Goal: Task Accomplishment & Management: Complete application form

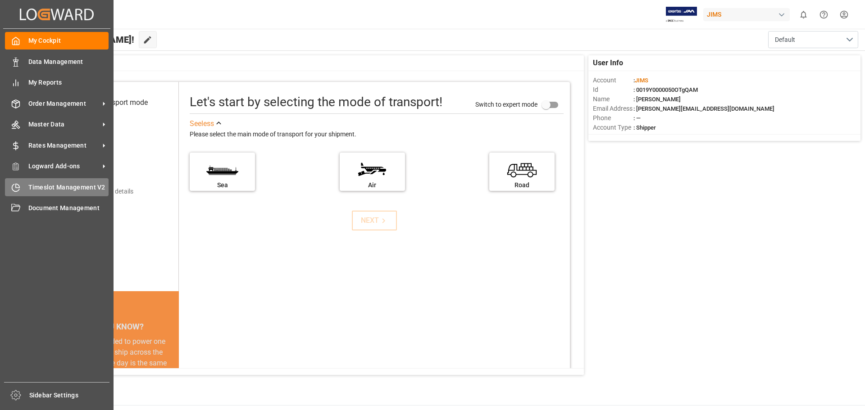
click at [33, 189] on span "Timeslot Management V2" at bounding box center [68, 187] width 81 height 9
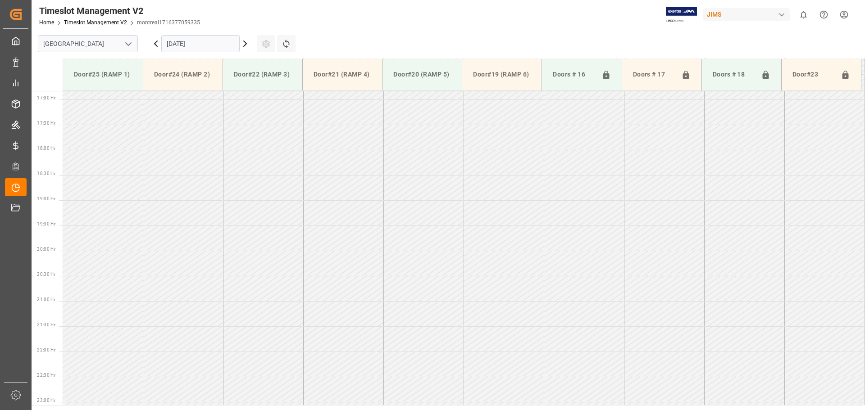
scroll to position [852, 0]
click at [129, 46] on icon "open menu" at bounding box center [128, 44] width 11 height 11
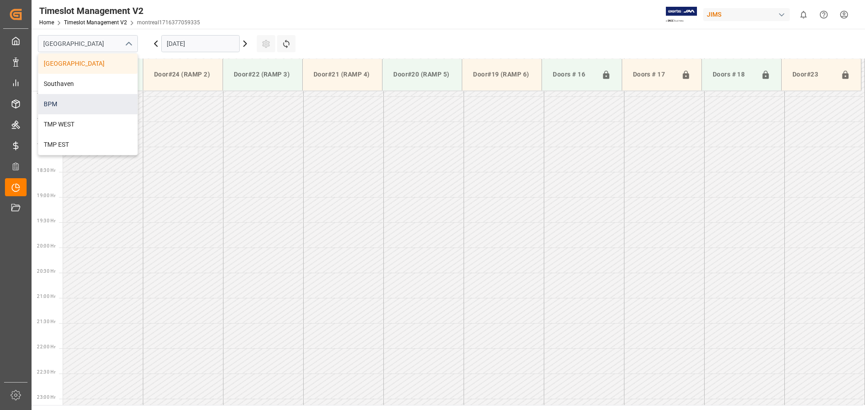
click at [100, 102] on div "BPM" at bounding box center [87, 104] width 99 height 20
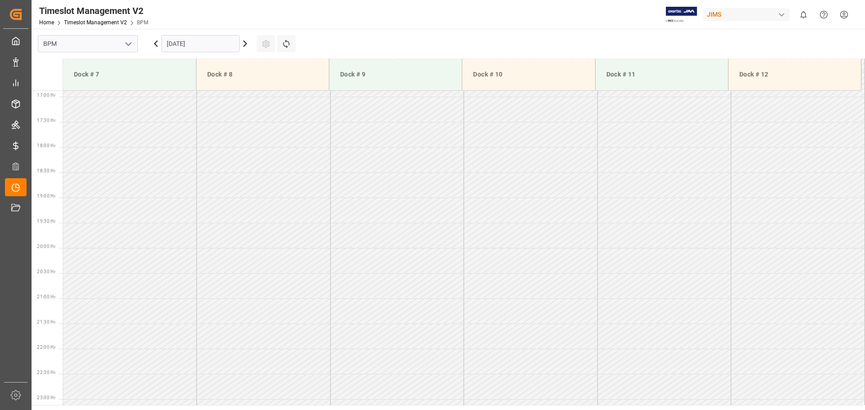
scroll to position [852, 0]
click at [225, 43] on input "[DATE]" at bounding box center [200, 43] width 78 height 17
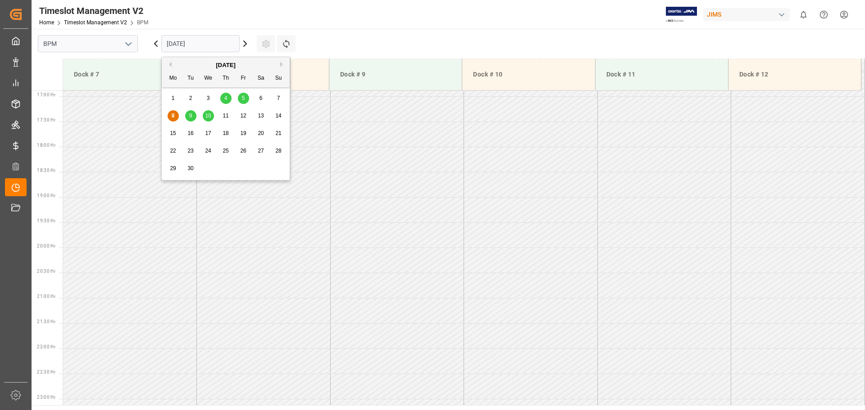
click at [242, 99] on span "5" at bounding box center [243, 98] width 3 height 6
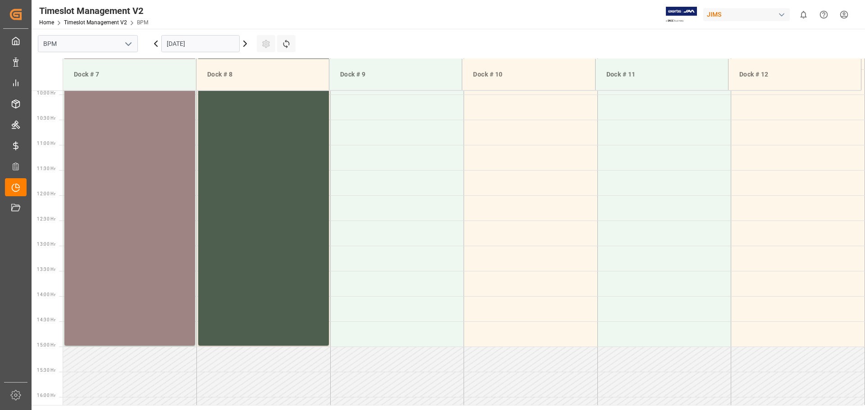
scroll to position [401, 0]
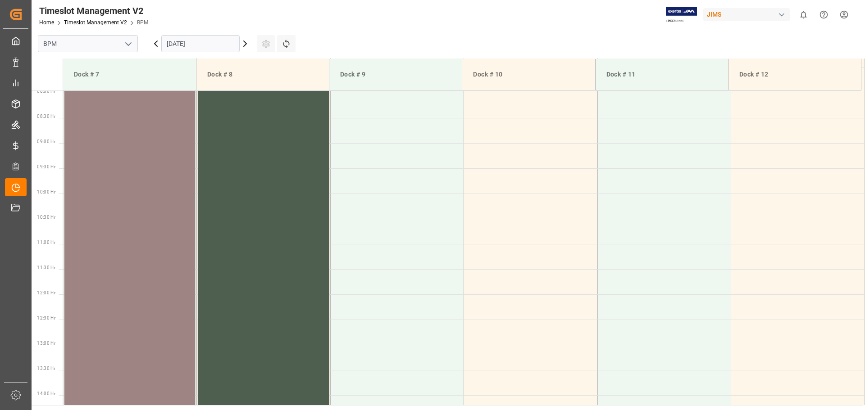
click at [131, 213] on div "77-9589-VN Status - 07:30 - 15:00" at bounding box center [129, 256] width 123 height 374
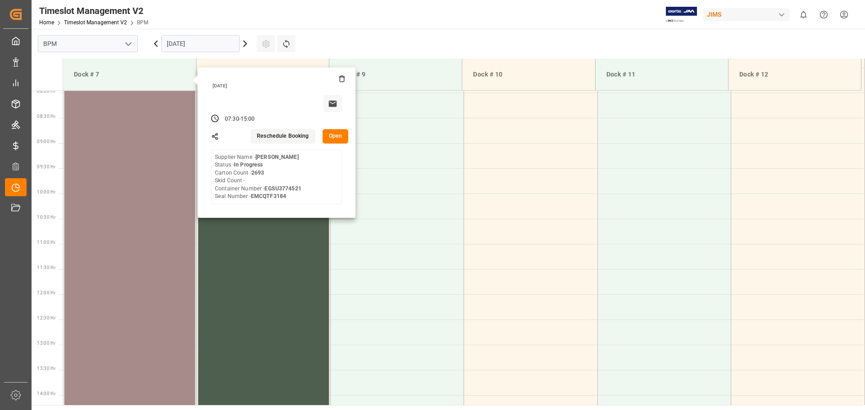
click at [334, 136] on button "Open" at bounding box center [335, 136] width 26 height 14
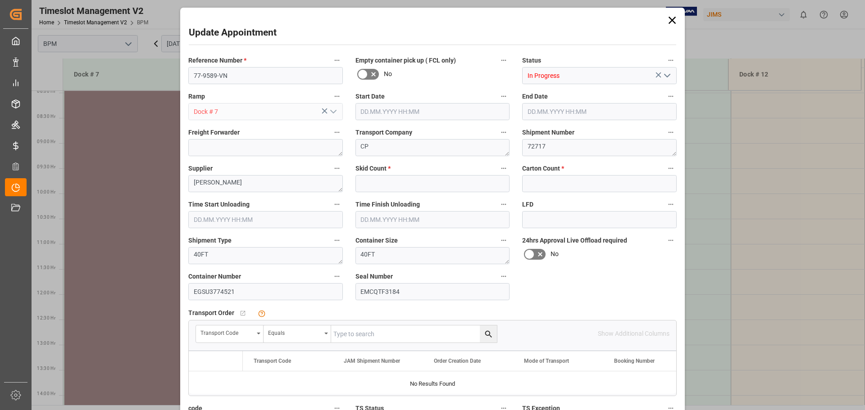
type input "0"
type input "2693"
type input "[DATE] 07:30"
type input "[DATE] 15:00"
type input "[DATE] 07:30"
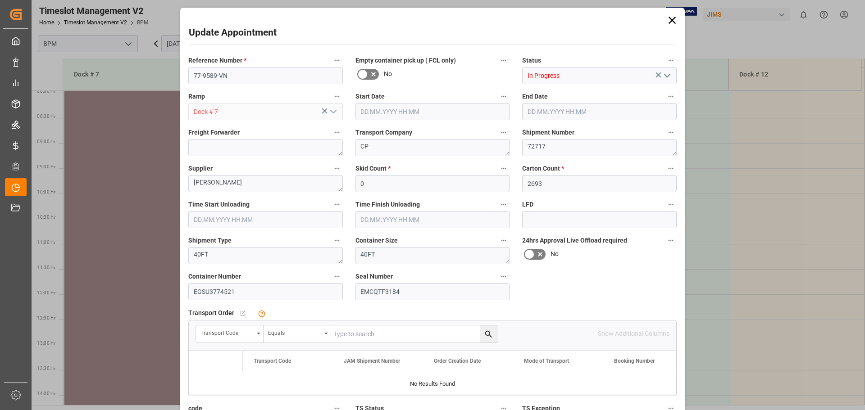
type input "[DATE] 12:00"
type input "[DATE] 22:06"
click at [558, 145] on textarea "72717" at bounding box center [599, 147] width 154 height 17
type textarea "72217"
click at [378, 186] on input "0" at bounding box center [432, 183] width 154 height 17
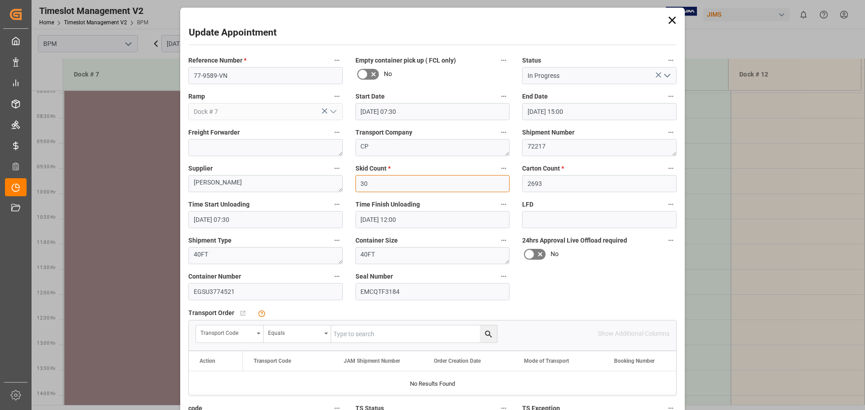
type input "30"
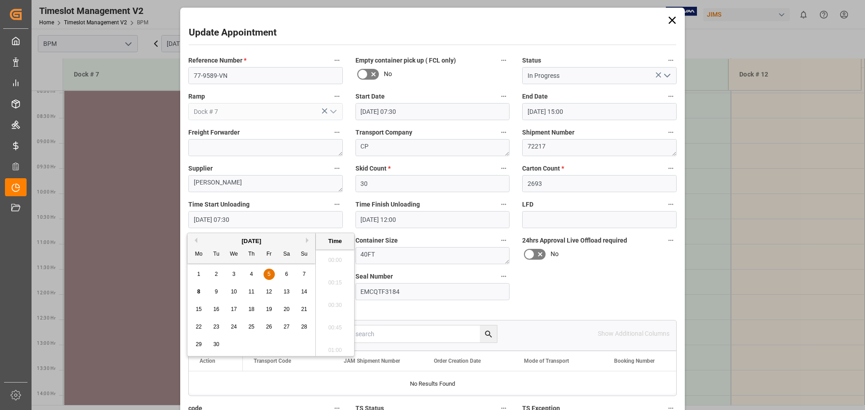
click at [274, 224] on input "[DATE] 07:30" at bounding box center [265, 219] width 154 height 17
click at [621, 293] on div "Reference Number * 77-9589-VN Empty container pick up ( FCL only) No Status In …" at bounding box center [432, 279] width 501 height 456
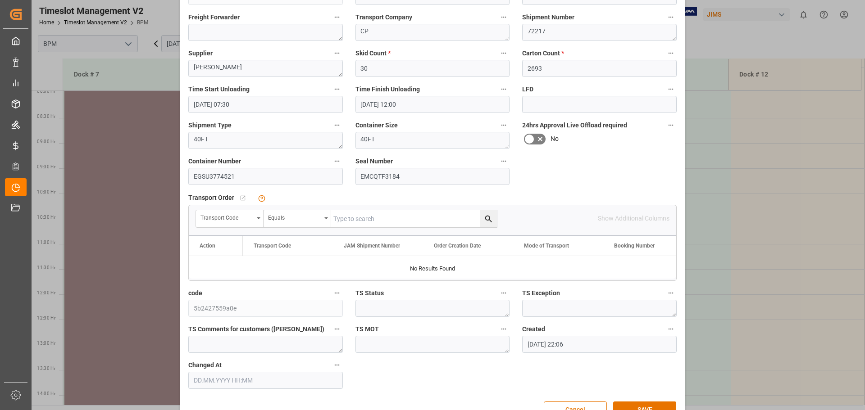
scroll to position [140, 0]
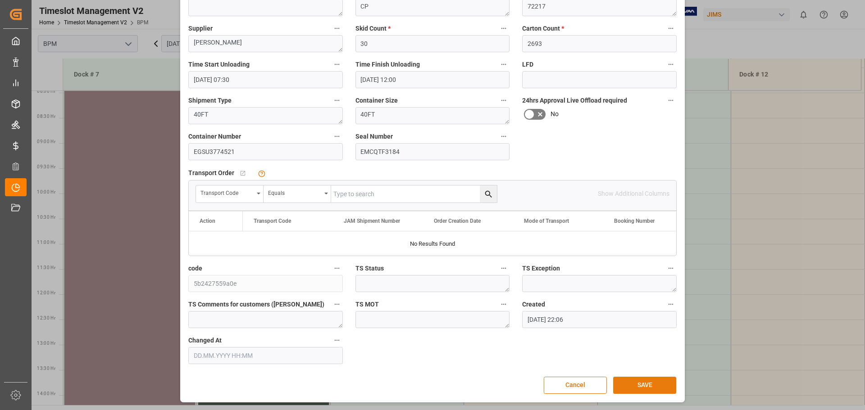
click at [651, 390] on button "SAVE" at bounding box center [644, 385] width 63 height 17
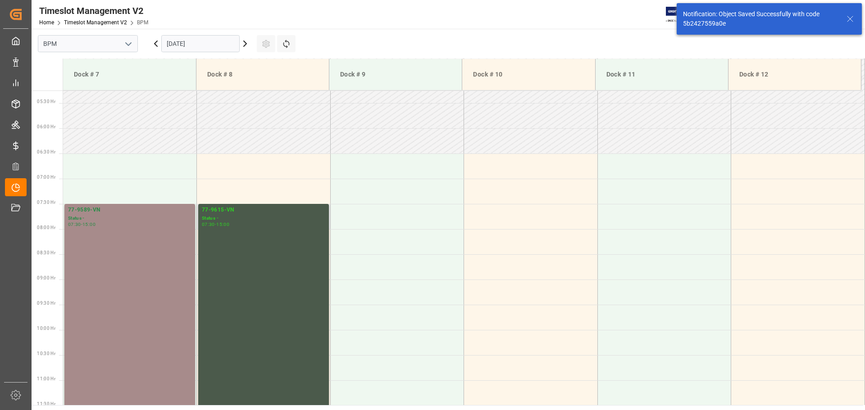
scroll to position [265, 0]
click at [140, 256] on div "77-9589-VN Status - 07:30 - 15:00" at bounding box center [129, 392] width 123 height 374
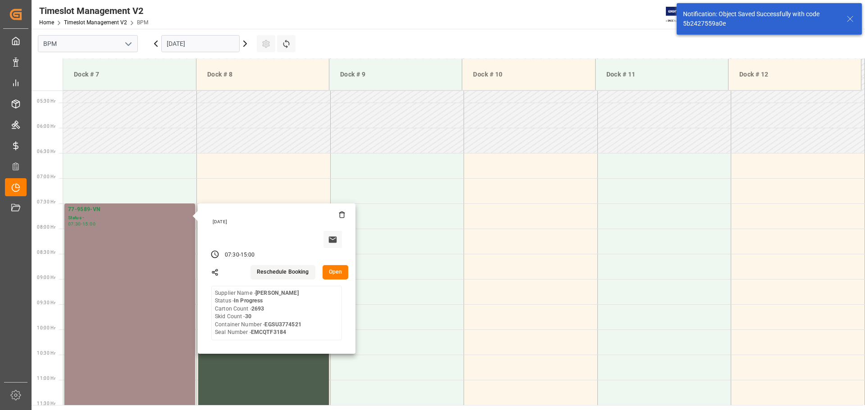
click at [340, 272] on button "Open" at bounding box center [335, 272] width 26 height 14
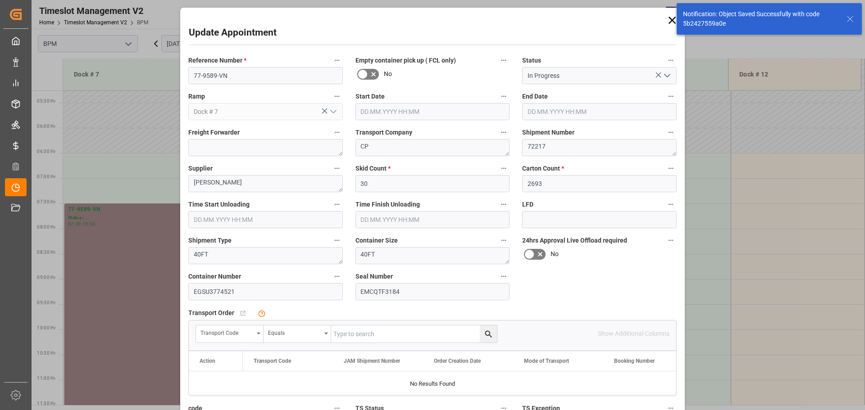
type input "[DATE] 07:30"
type input "[DATE] 15:00"
type input "[DATE] 07:30"
type input "[DATE] 12:00"
type input "[DATE] 22:06"
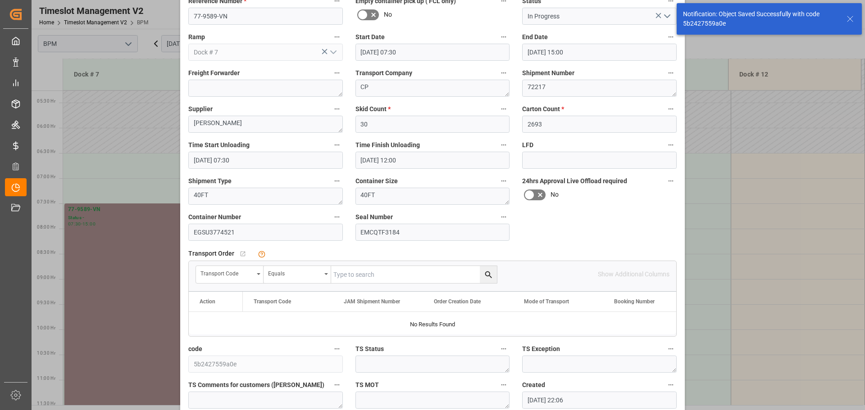
scroll to position [140, 0]
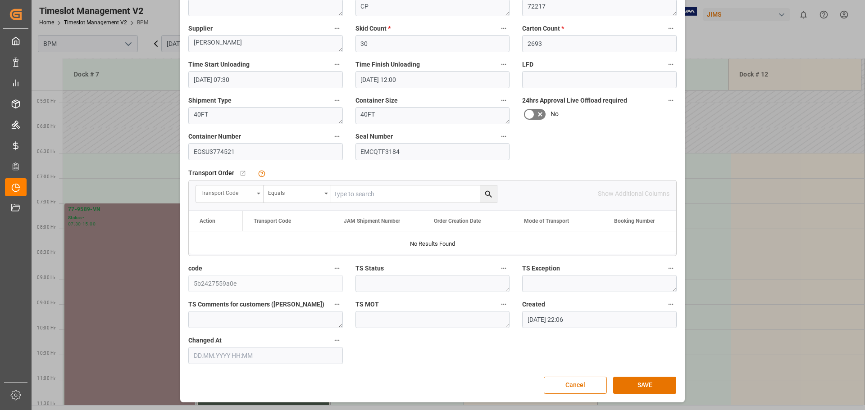
click at [257, 194] on icon "open menu" at bounding box center [259, 194] width 4 height 2
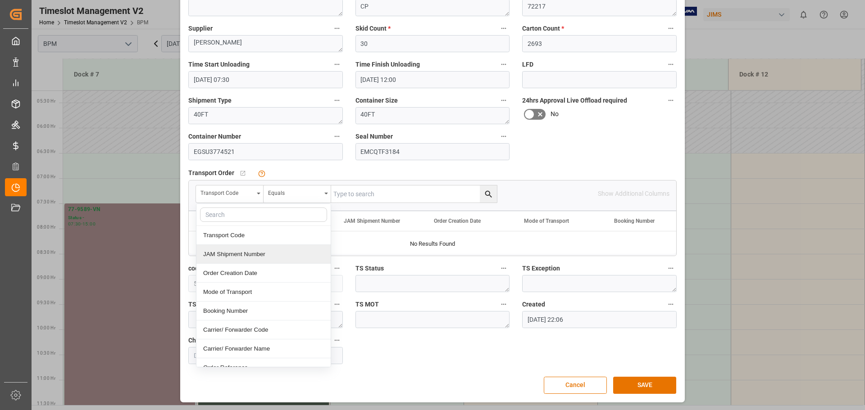
click at [249, 253] on div "JAM Shipment Number" at bounding box center [263, 254] width 134 height 19
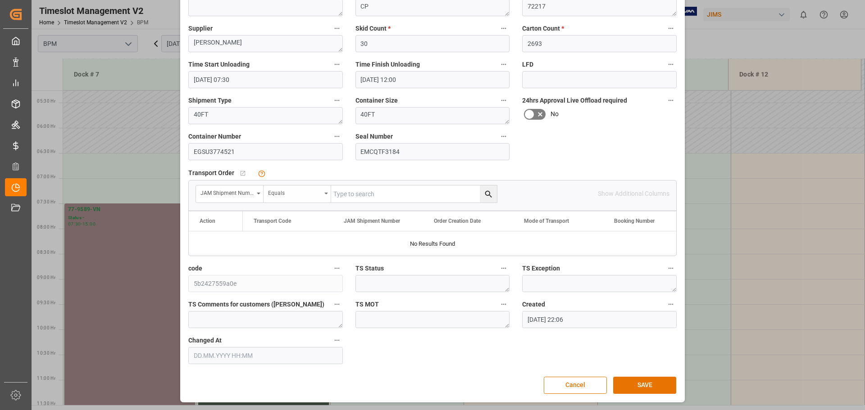
click at [304, 195] on div "Equals" at bounding box center [294, 192] width 53 height 10
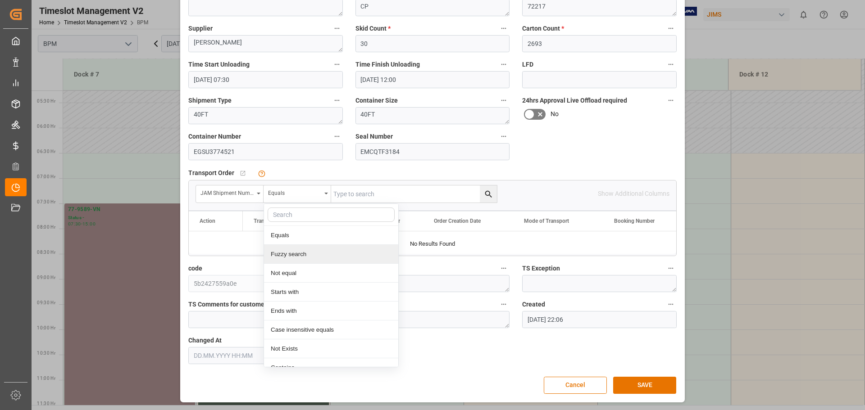
click at [309, 255] on div "Fuzzy search" at bounding box center [331, 254] width 134 height 19
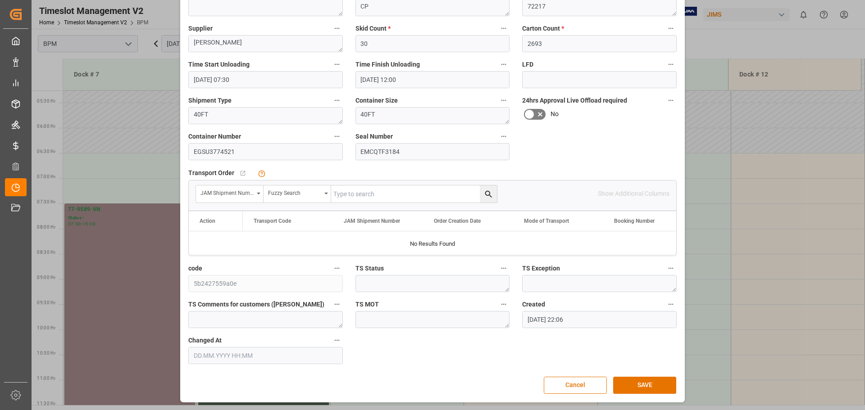
click at [379, 194] on input "text" at bounding box center [414, 194] width 166 height 17
type input "72217"
click at [487, 191] on icon "search button" at bounding box center [488, 193] width 7 height 7
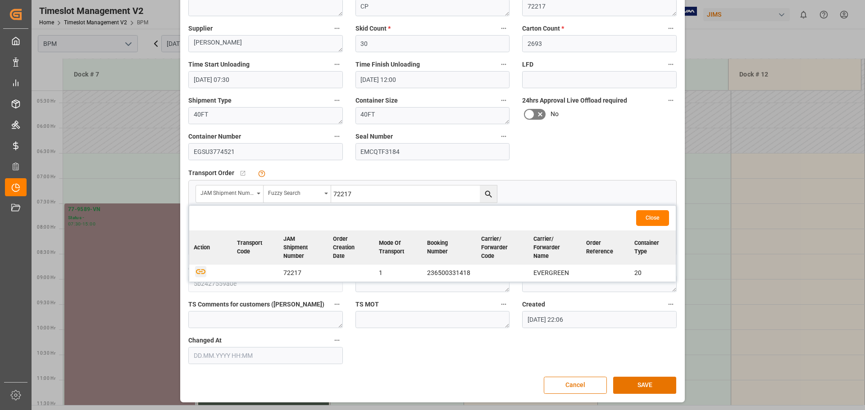
click at [196, 272] on icon "button" at bounding box center [200, 271] width 11 height 11
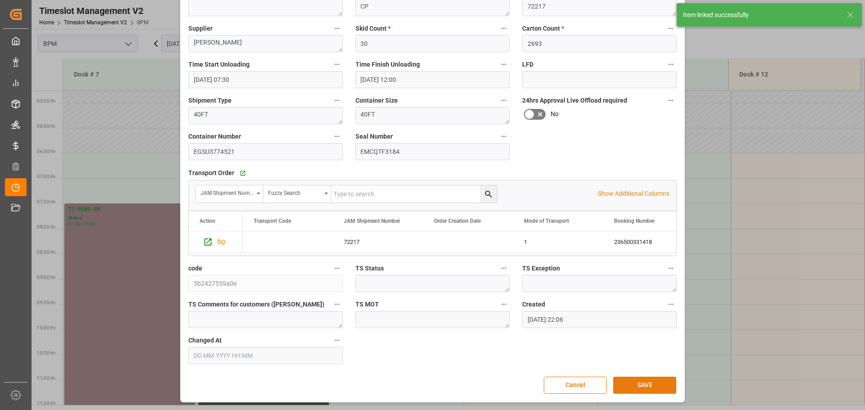
drag, startPoint x: 632, startPoint y: 382, endPoint x: 625, endPoint y: 379, distance: 8.1
click at [634, 381] on button "SAVE" at bounding box center [644, 385] width 63 height 17
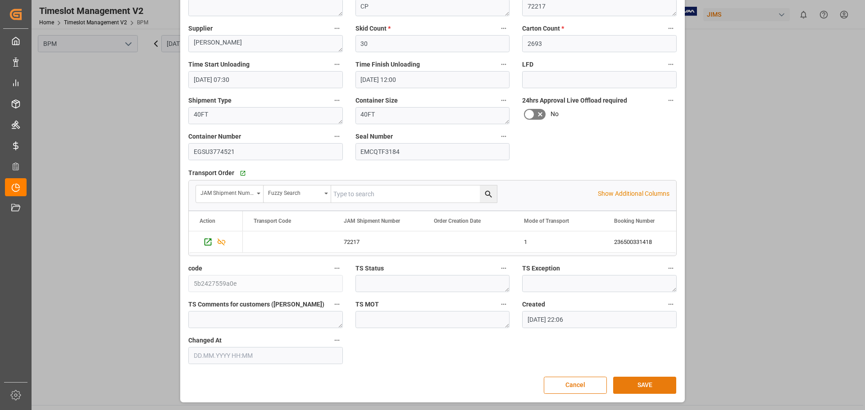
click at [638, 385] on button "SAVE" at bounding box center [644, 385] width 63 height 17
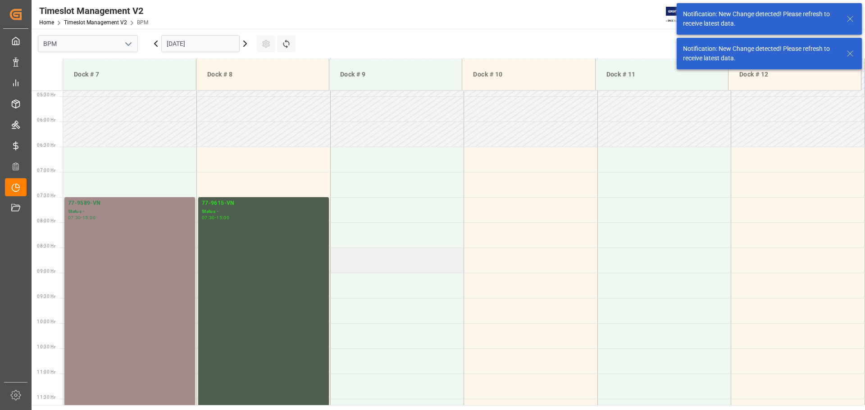
scroll to position [297, 0]
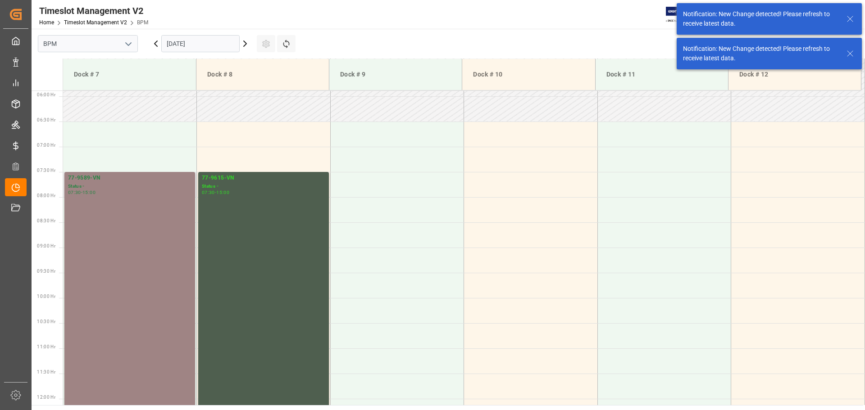
click at [111, 242] on div "77-9589-VN Status - 07:30 - 15:00" at bounding box center [129, 361] width 123 height 374
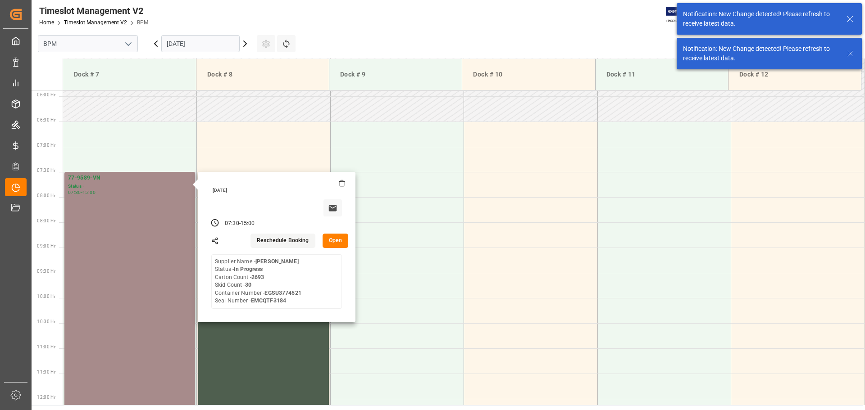
click at [321, 244] on div "Reschedule Booking Open" at bounding box center [299, 241] width 98 height 14
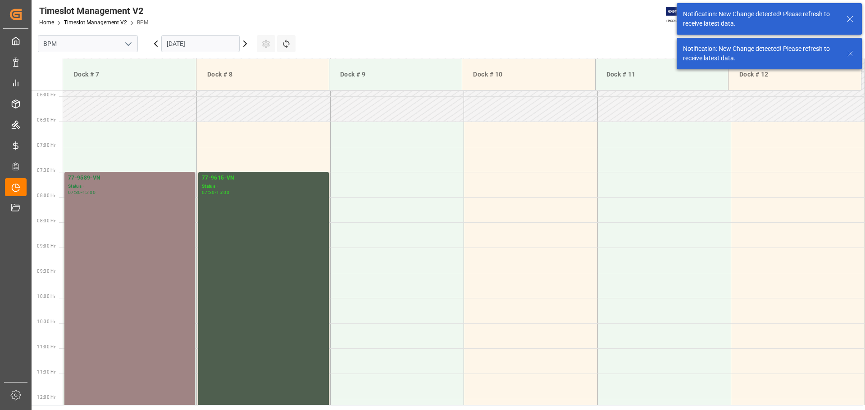
click at [151, 231] on div "77-9589-VN Status - 07:30 - 15:00" at bounding box center [129, 361] width 123 height 374
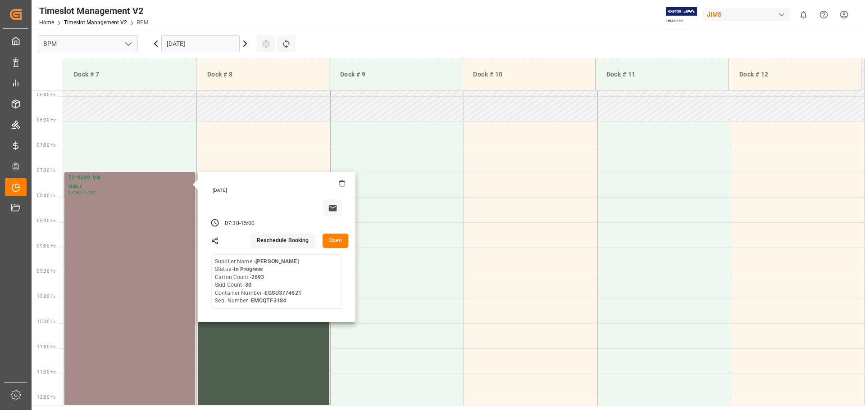
click at [330, 243] on button "Open" at bounding box center [335, 241] width 26 height 14
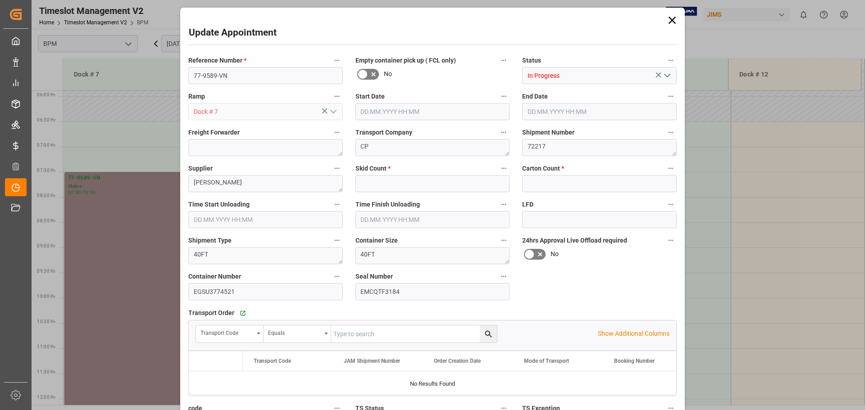
type input "30"
type input "2693"
type input "[DATE] 07:30"
type input "[DATE] 15:00"
type input "[DATE] 07:30"
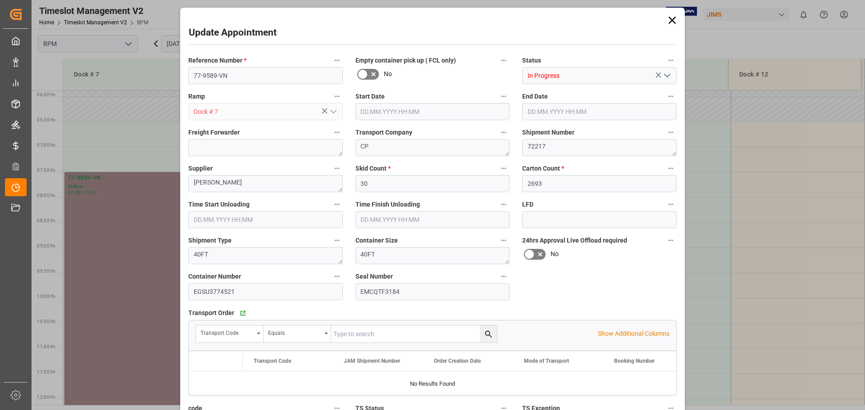
type input "[DATE] 12:00"
type input "[DATE] 22:06"
click at [670, 77] on icon "open menu" at bounding box center [666, 75] width 11 height 11
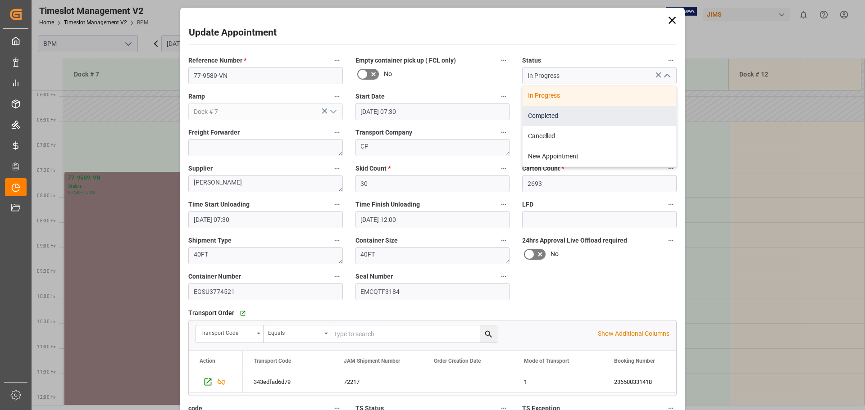
click at [617, 119] on div "Completed" at bounding box center [599, 116] width 154 height 20
type input "Completed"
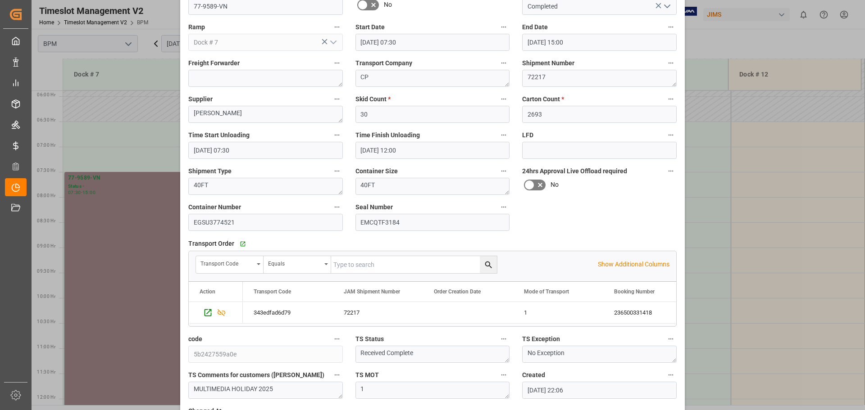
scroll to position [140, 0]
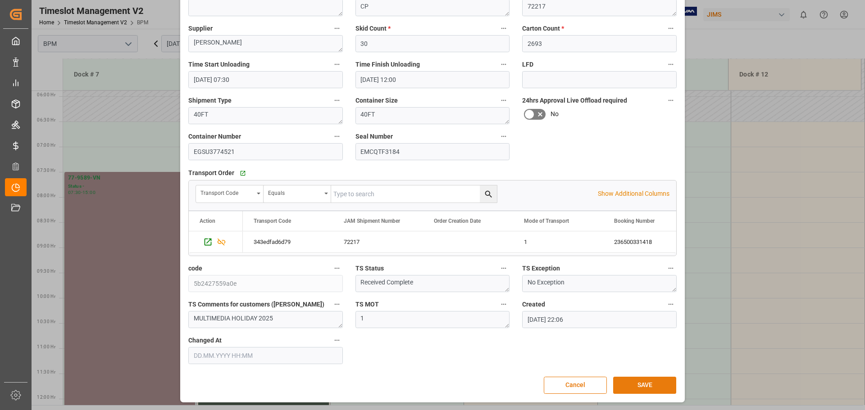
click at [635, 389] on button "SAVE" at bounding box center [644, 385] width 63 height 17
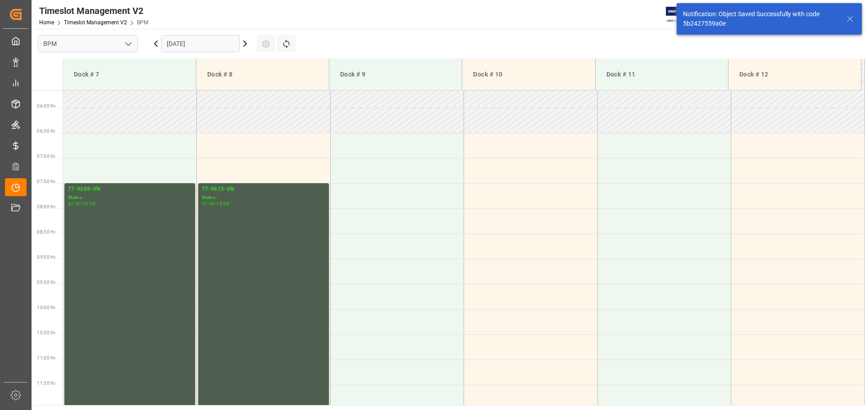
scroll to position [297, 0]
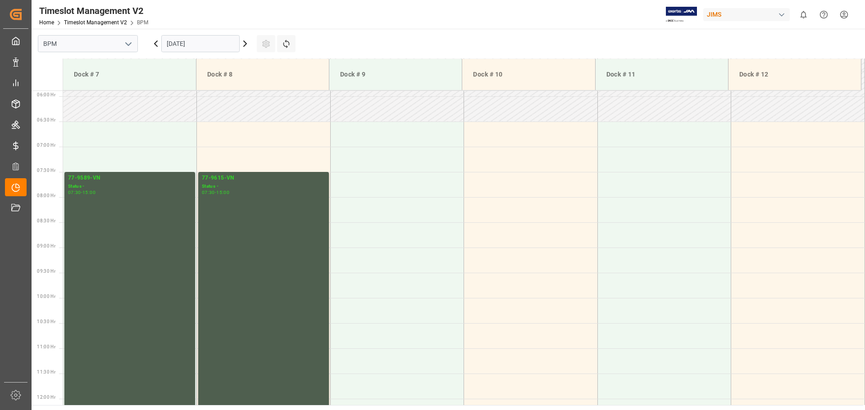
click at [220, 40] on input "[DATE]" at bounding box center [200, 43] width 78 height 17
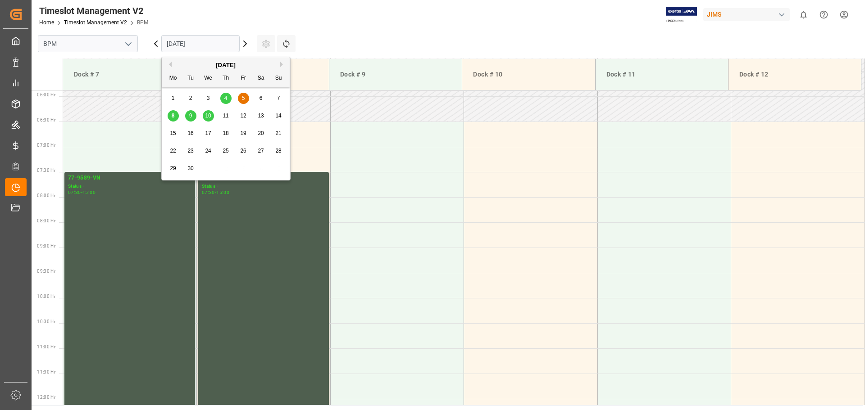
click at [175, 118] on div "8" at bounding box center [173, 116] width 11 height 11
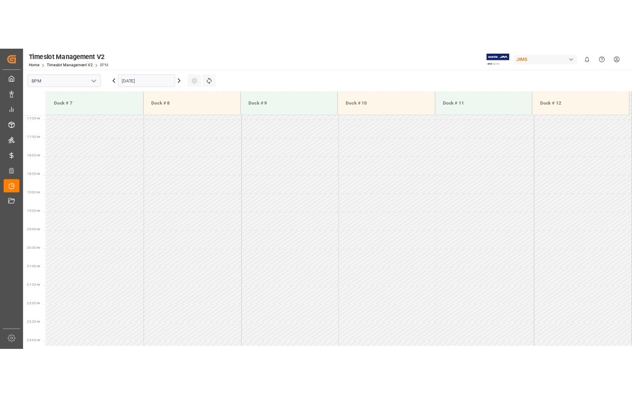
scroll to position [852, 0]
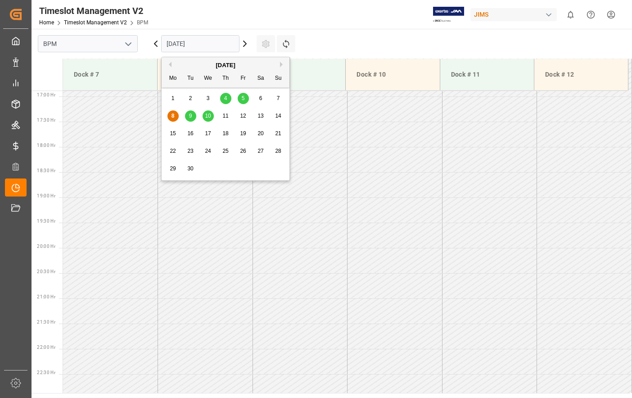
click at [222, 47] on input "[DATE]" at bounding box center [200, 43] width 78 height 17
click at [175, 117] on div "8" at bounding box center [173, 116] width 11 height 11
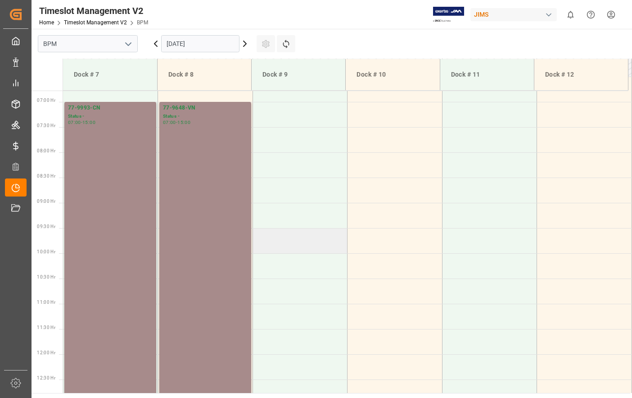
scroll to position [266, 0]
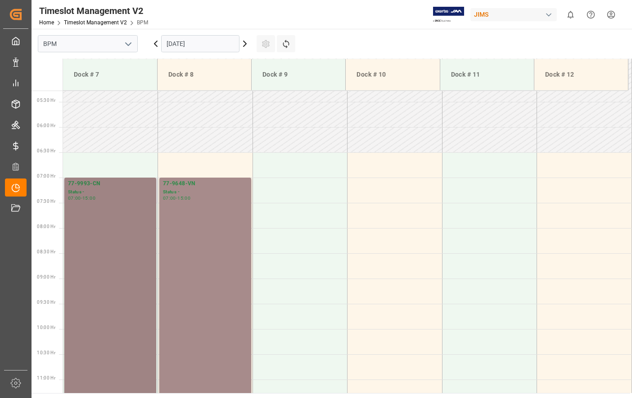
click at [85, 293] on div "77-9993-CN Status - 07:00 - 15:00" at bounding box center [110, 378] width 85 height 399
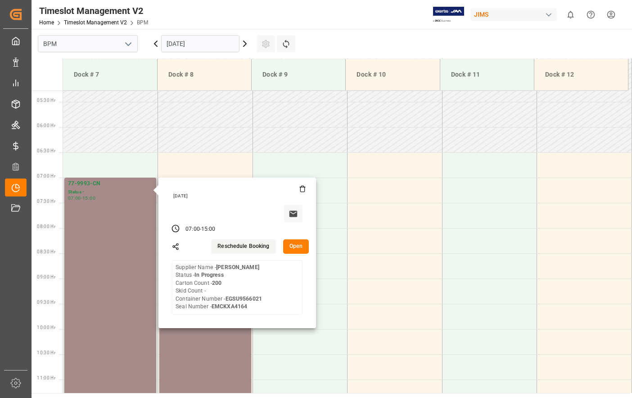
click at [303, 248] on button "Open" at bounding box center [296, 246] width 26 height 14
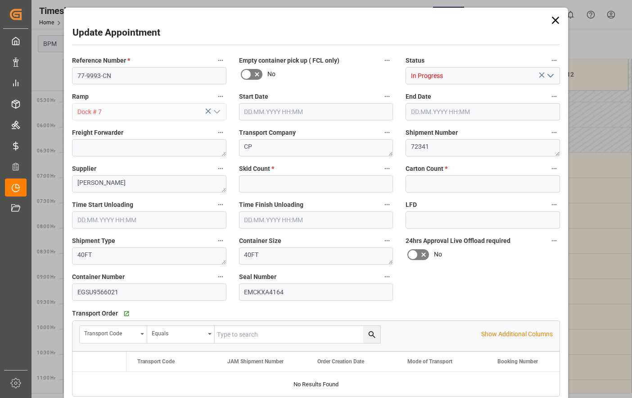
type input "0"
type input "200"
type input "[DATE] 07:00"
type input "[DATE] 15:00"
type input "[DATE] 07:30"
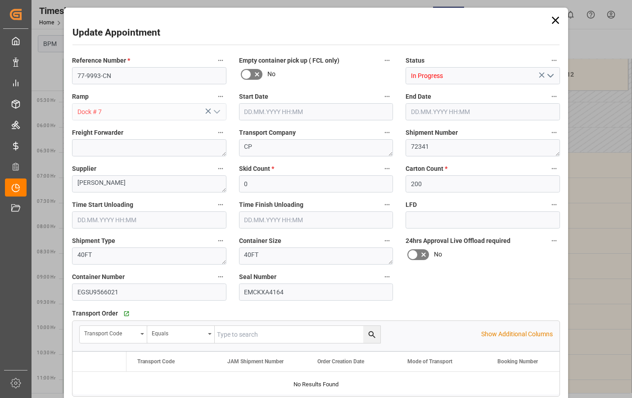
type input "[DATE] 10:30"
type input "[DATE] 10:23"
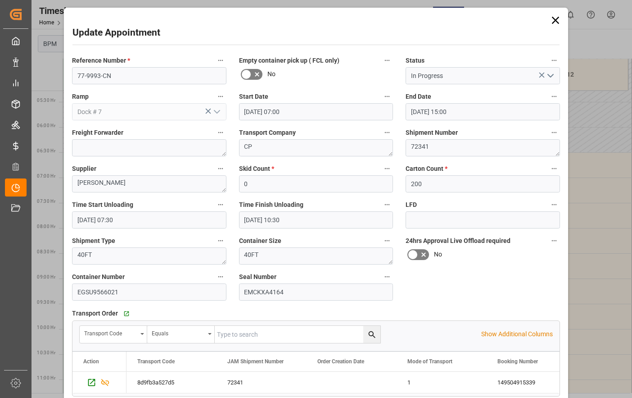
click at [551, 78] on icon "open menu" at bounding box center [550, 75] width 11 height 11
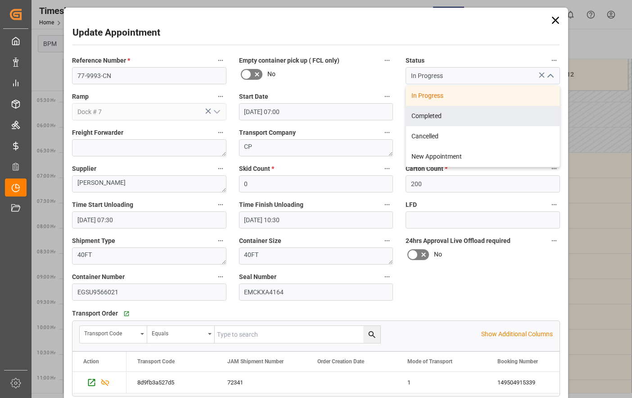
click at [486, 116] on div "Completed" at bounding box center [483, 116] width 154 height 20
type input "Completed"
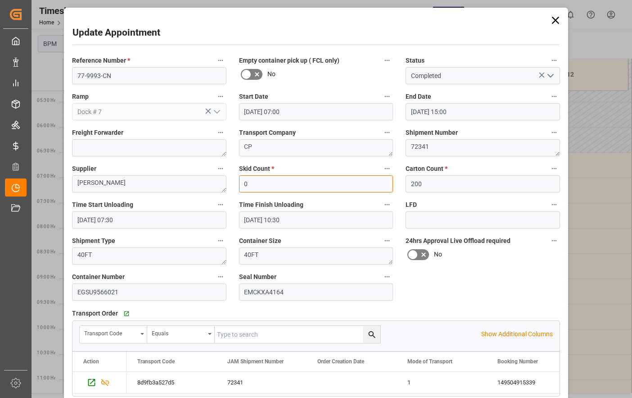
click at [263, 179] on input "0" at bounding box center [316, 183] width 154 height 17
type input "50"
click at [168, 223] on input "[DATE] 07:30" at bounding box center [149, 219] width 154 height 17
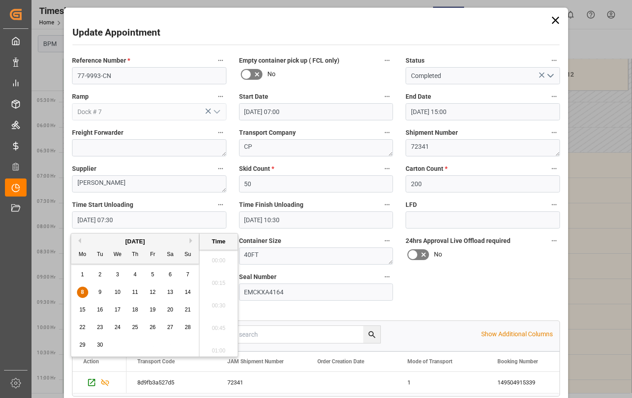
scroll to position [634, 0]
click at [80, 290] on div "8" at bounding box center [82, 292] width 11 height 11
click at [208, 303] on li "07:30" at bounding box center [218, 302] width 38 height 23
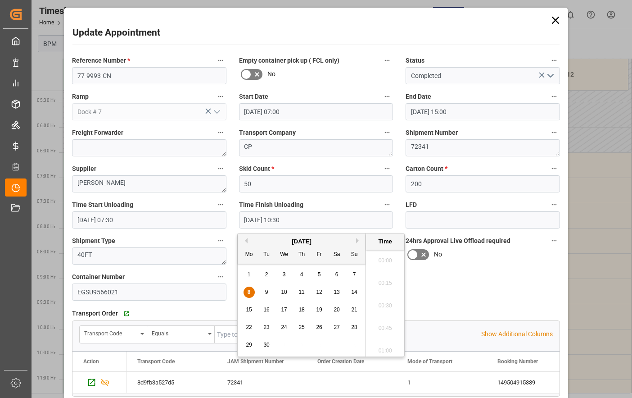
click at [313, 218] on input "[DATE] 10:30" at bounding box center [316, 219] width 154 height 17
click at [252, 294] on div "8" at bounding box center [249, 292] width 11 height 11
click at [376, 303] on li "10:30" at bounding box center [385, 302] width 38 height 23
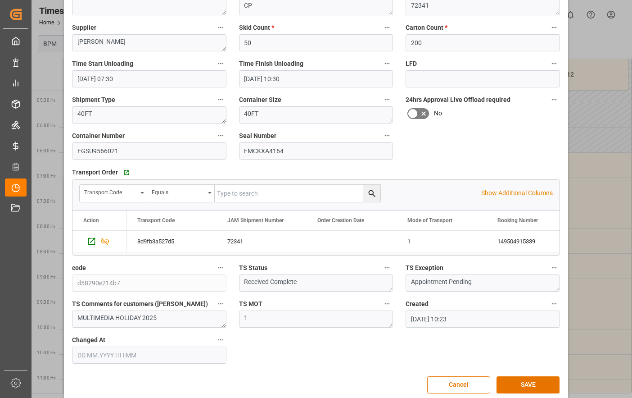
scroll to position [153, 0]
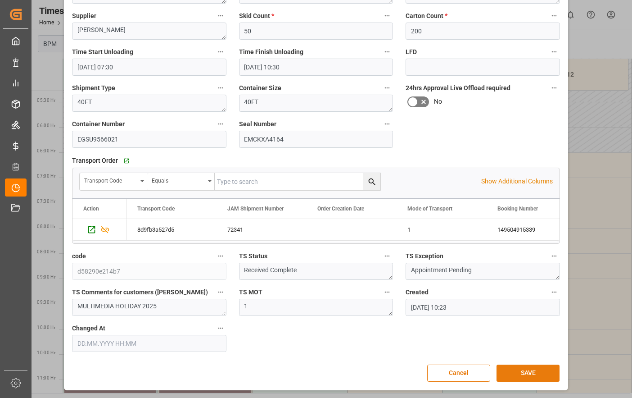
click at [536, 376] on button "SAVE" at bounding box center [528, 372] width 63 height 17
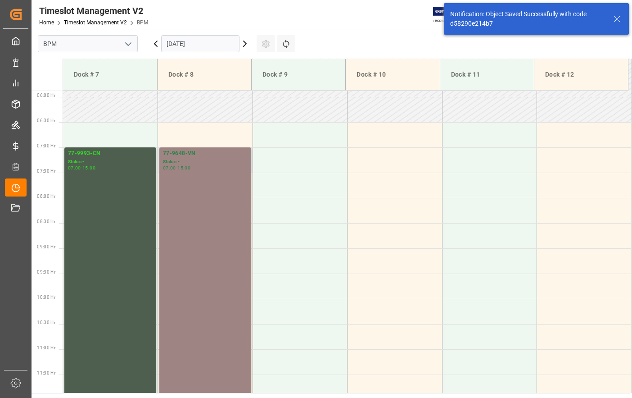
scroll to position [297, 0]
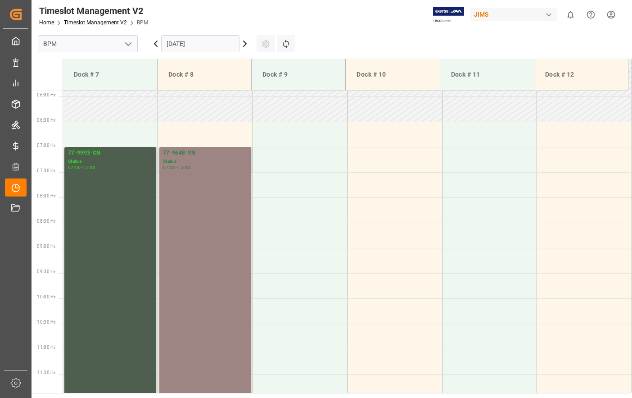
click at [178, 262] on div "77-9648-VN Status - 07:00 - 15:00" at bounding box center [205, 348] width 85 height 399
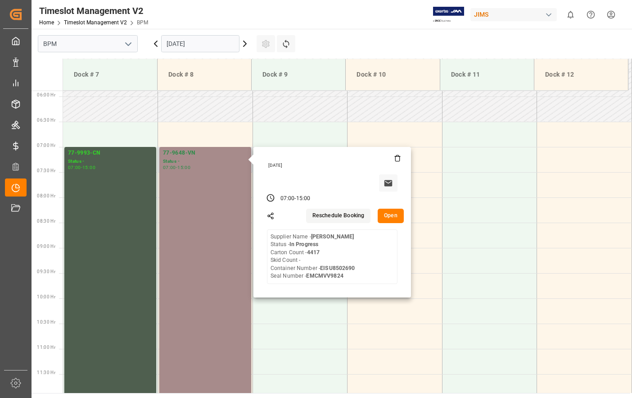
click at [394, 220] on button "Open" at bounding box center [391, 215] width 26 height 14
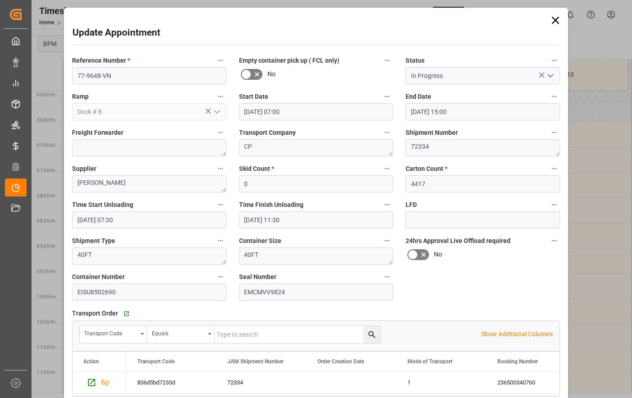
click at [553, 76] on icon "open menu" at bounding box center [550, 75] width 11 height 11
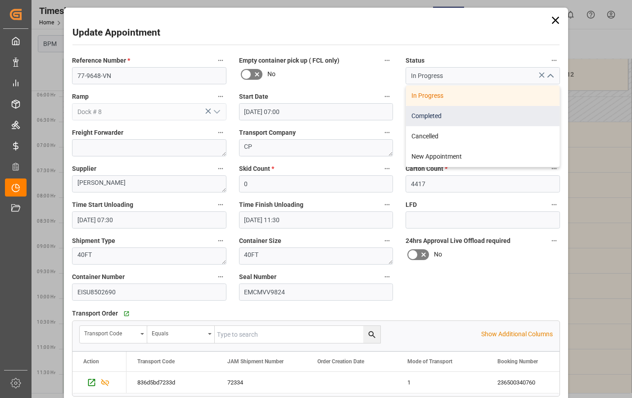
click at [482, 115] on div "Completed" at bounding box center [483, 116] width 154 height 20
type input "Completed"
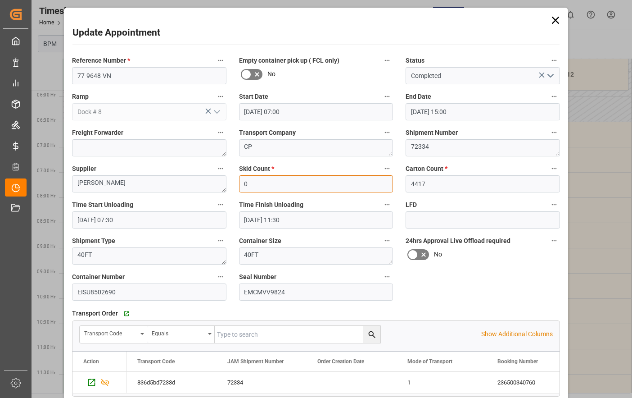
click at [292, 189] on input "0" at bounding box center [316, 183] width 154 height 17
type input "48"
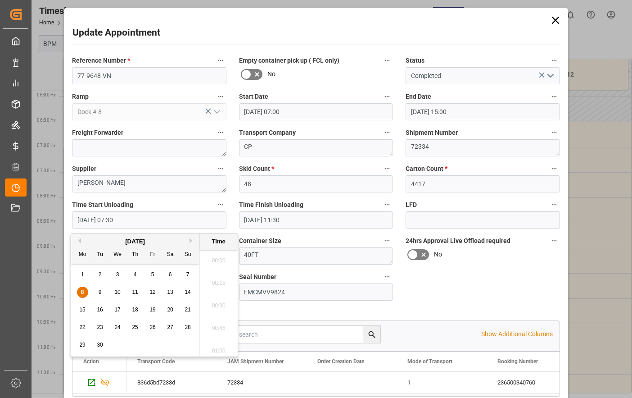
click at [142, 222] on input "[DATE] 07:30" at bounding box center [149, 219] width 154 height 17
click at [86, 293] on div "8" at bounding box center [82, 292] width 11 height 11
click at [222, 259] on li "11:00" at bounding box center [218, 257] width 38 height 23
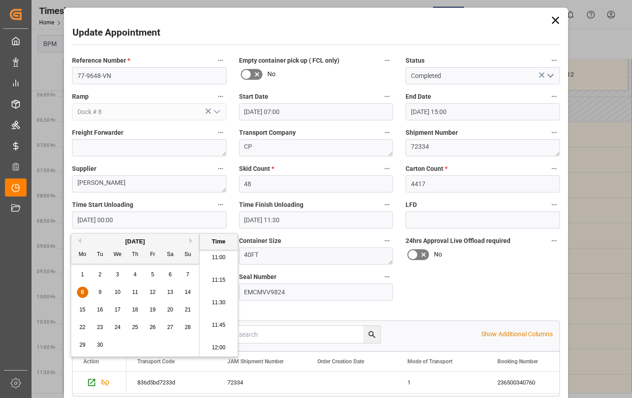
type input "[DATE] 11:00"
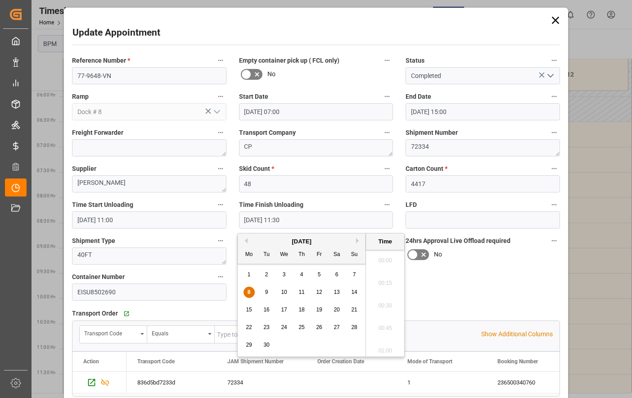
click at [317, 221] on input "[DATE] 11:30" at bounding box center [316, 219] width 154 height 17
drag, startPoint x: 252, startPoint y: 291, endPoint x: 267, endPoint y: 291, distance: 15.8
click at [253, 291] on div "8" at bounding box center [249, 292] width 11 height 11
click at [385, 346] on li "14:00" at bounding box center [385, 347] width 38 height 23
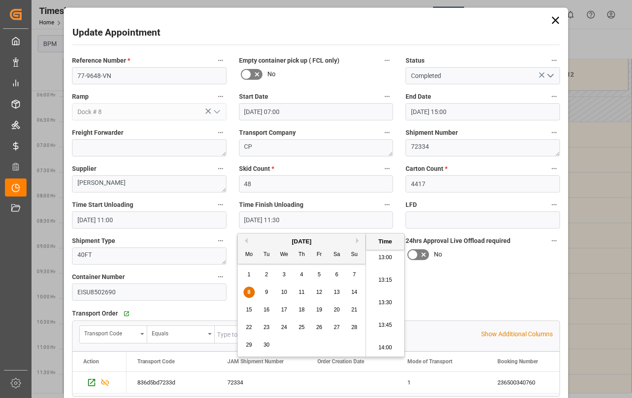
type input "[DATE] 14:00"
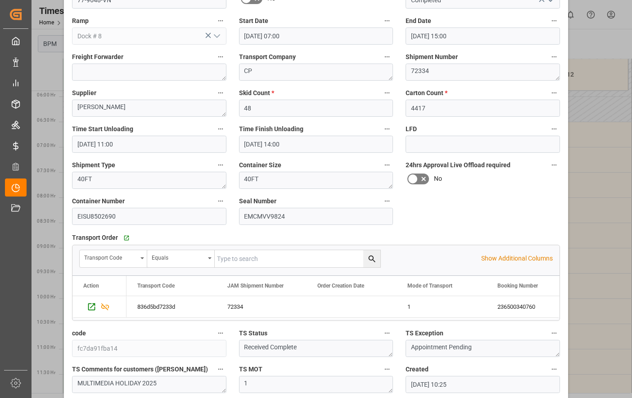
scroll to position [153, 0]
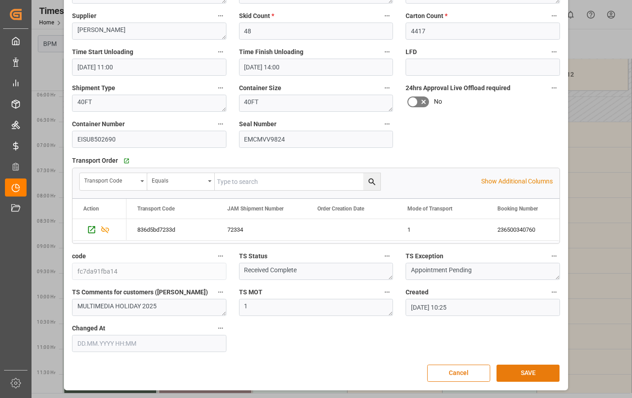
click at [513, 368] on button "SAVE" at bounding box center [528, 372] width 63 height 17
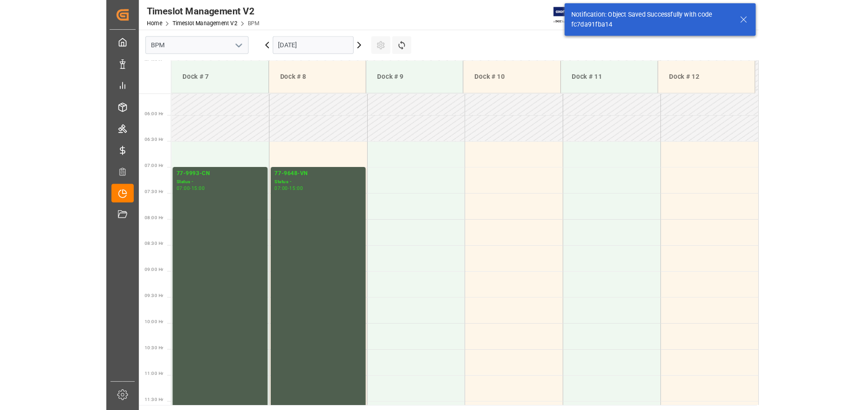
scroll to position [297, 0]
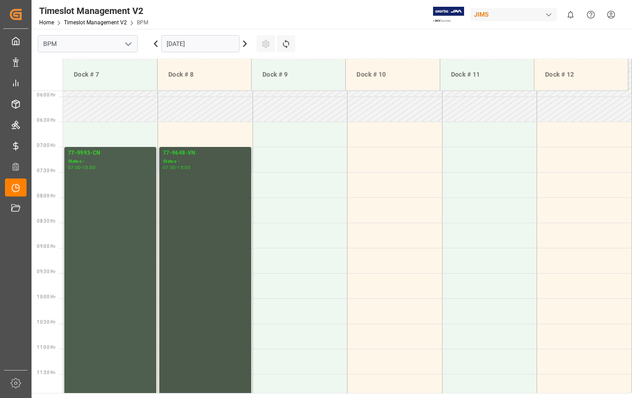
click at [169, 235] on div "77-9648-VN Status - 07:00 - 15:00" at bounding box center [205, 348] width 85 height 399
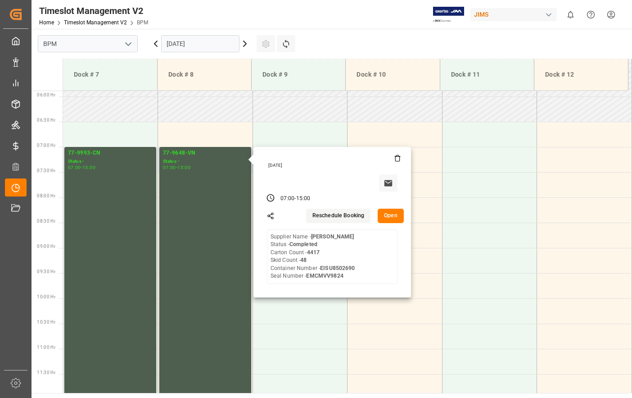
click at [389, 216] on button "Open" at bounding box center [391, 215] width 26 height 14
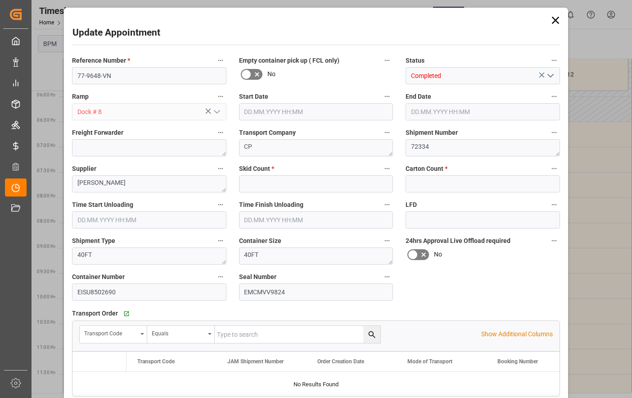
type input "48"
type input "4417"
type input "[DATE] 07:00"
type input "[DATE] 15:00"
type input "[DATE] 11:00"
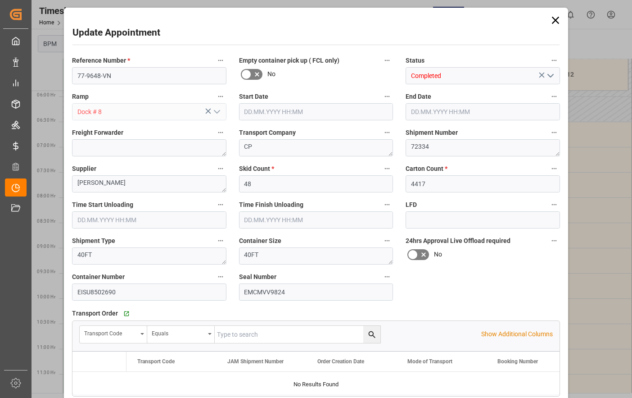
type input "[DATE] 14:00"
type input "[DATE] 10:25"
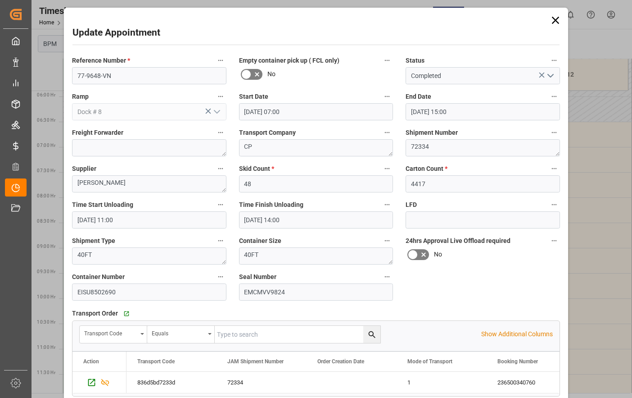
click at [553, 23] on icon at bounding box center [555, 20] width 13 height 13
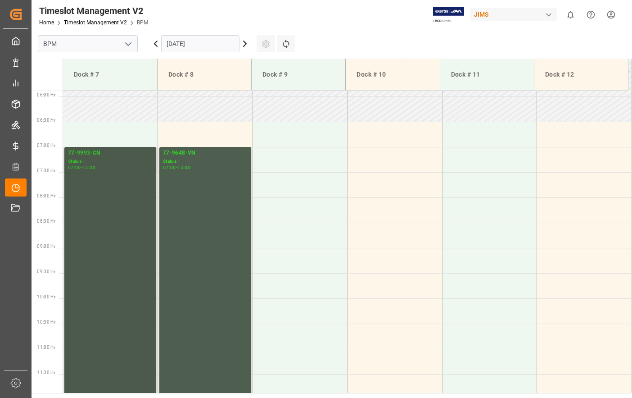
click at [97, 277] on div "77-9993-CN Status - 07:00 - 15:00" at bounding box center [110, 348] width 85 height 399
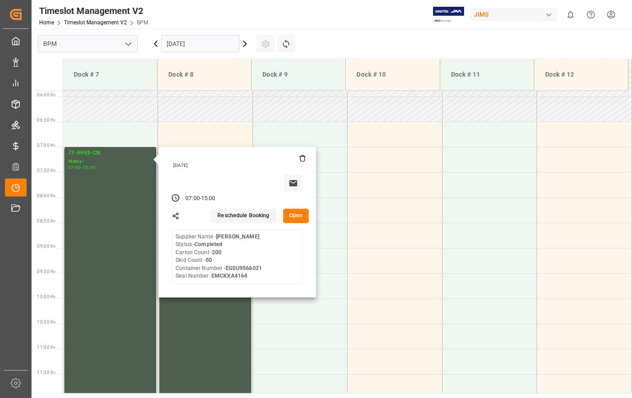
click at [297, 216] on button "Open" at bounding box center [296, 215] width 26 height 14
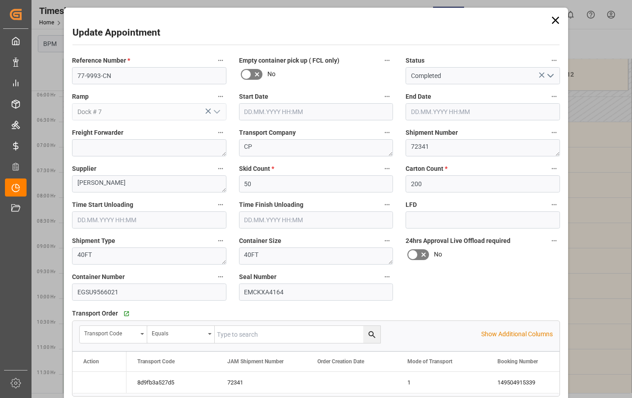
type input "[DATE] 07:00"
type input "[DATE] 15:00"
type input "[DATE] 07:30"
type input "[DATE] 10:30"
type input "[DATE] 10:23"
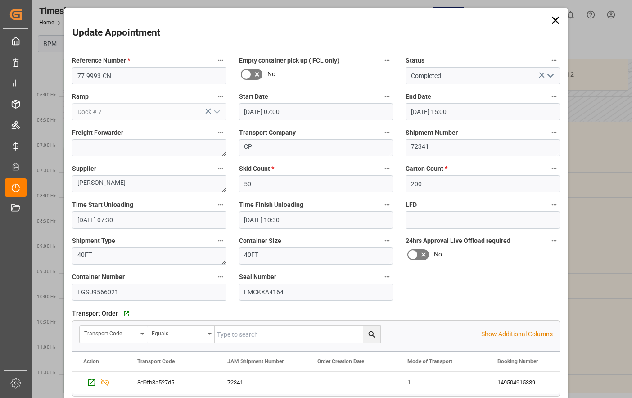
click at [549, 23] on icon at bounding box center [555, 20] width 13 height 13
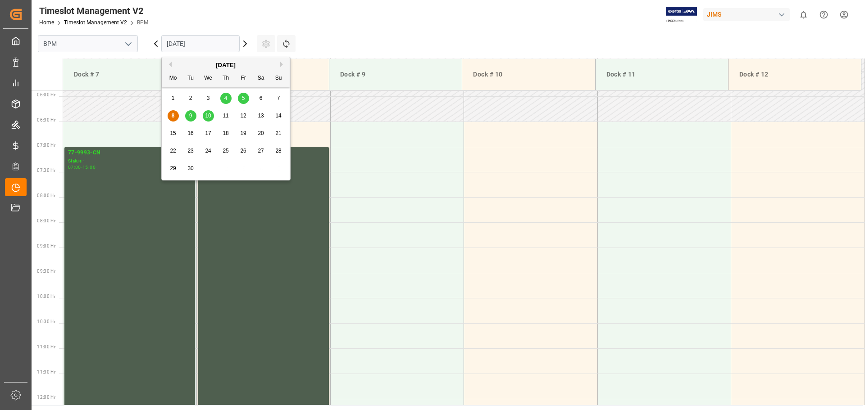
click at [213, 44] on input "[DATE]" at bounding box center [200, 43] width 78 height 17
click at [191, 118] on span "9" at bounding box center [190, 116] width 3 height 6
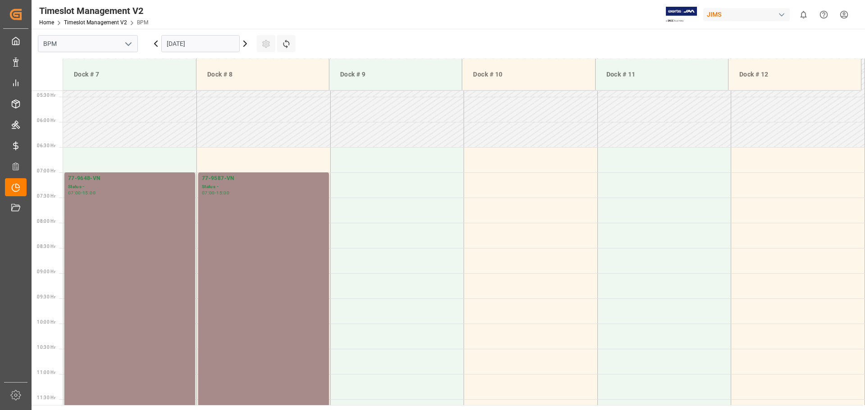
scroll to position [131, 0]
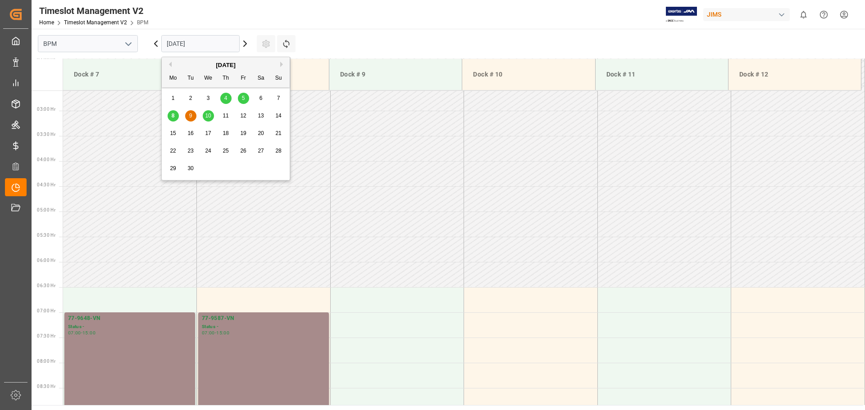
click at [212, 42] on input "[DATE]" at bounding box center [200, 43] width 78 height 17
click at [205, 116] on span "10" at bounding box center [208, 116] width 6 height 6
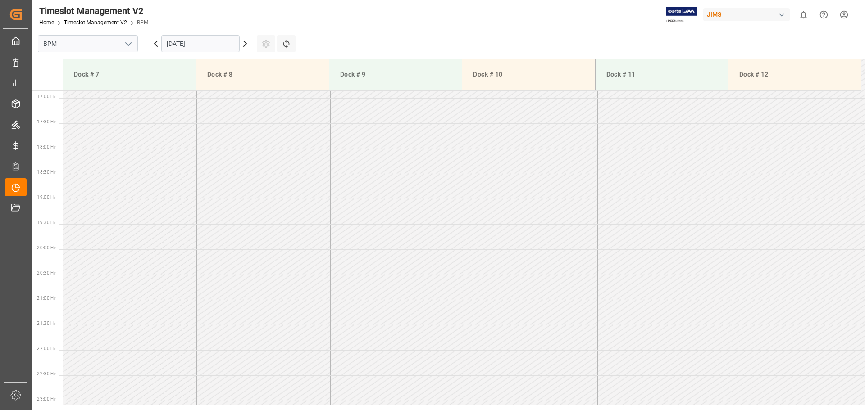
scroll to position [852, 0]
click at [208, 41] on input "[DATE]" at bounding box center [200, 43] width 78 height 17
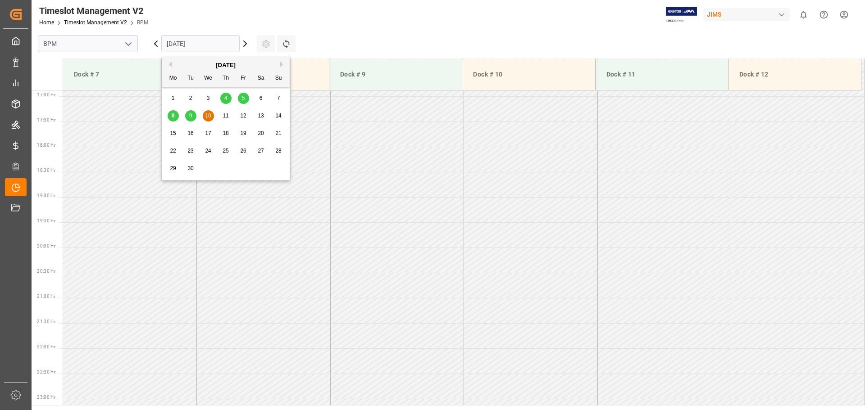
click at [226, 113] on span "11" at bounding box center [225, 116] width 6 height 6
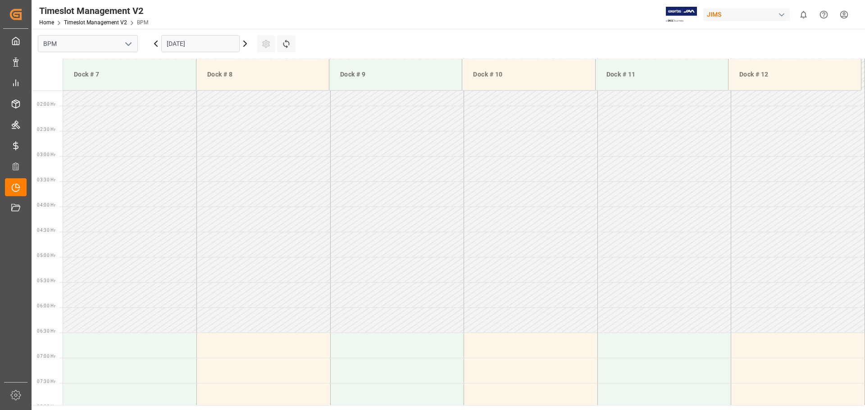
scroll to position [0, 0]
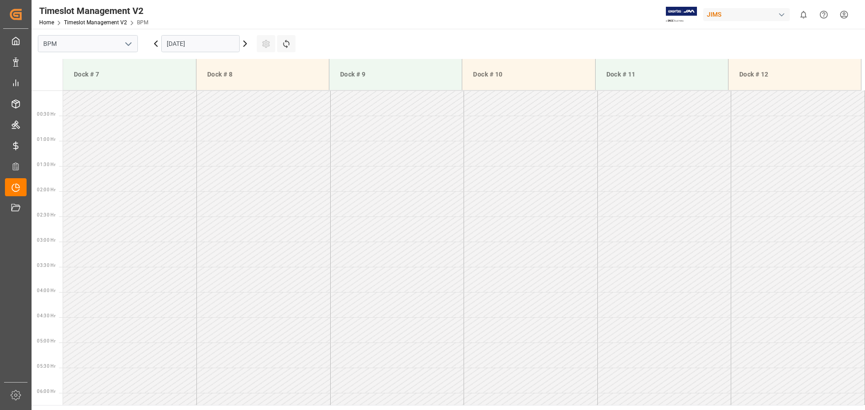
click at [226, 44] on input "[DATE]" at bounding box center [200, 43] width 78 height 17
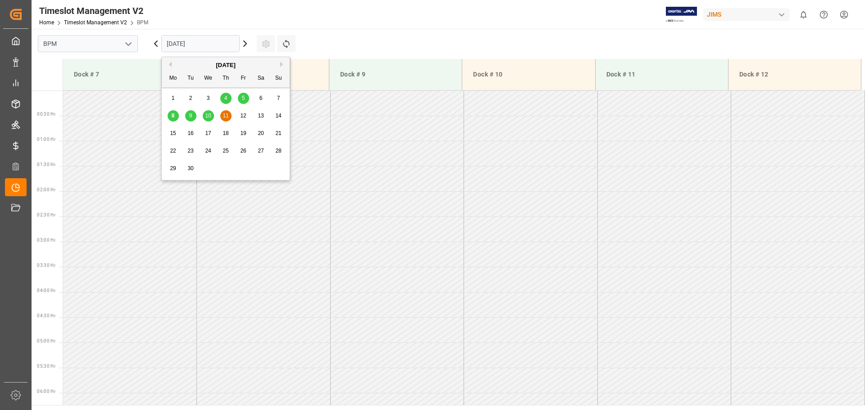
click at [228, 118] on span "11" at bounding box center [225, 116] width 6 height 6
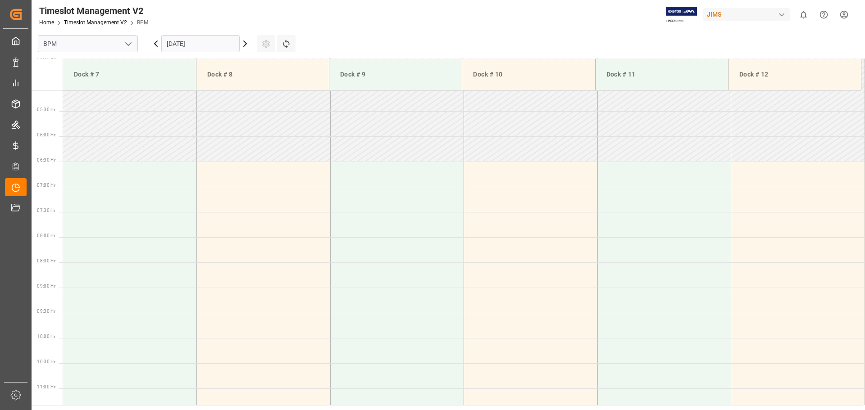
scroll to position [270, 0]
click at [110, 169] on td at bounding box center [130, 160] width 134 height 25
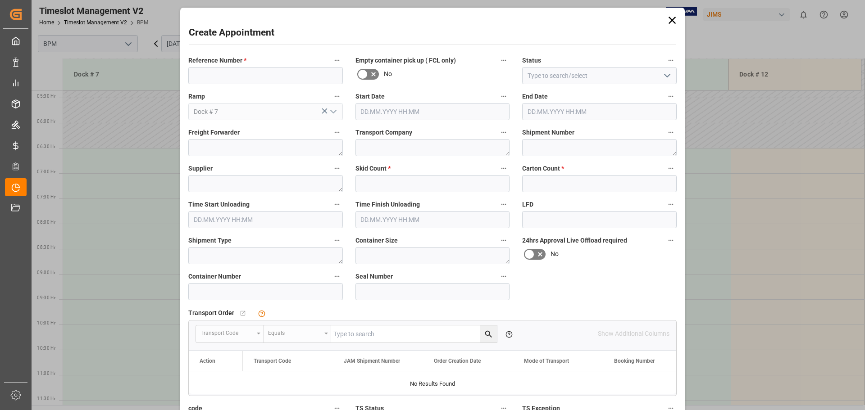
type input "[DATE] 06:30"
type input "[DATE] 07:00"
click at [236, 79] on input at bounding box center [265, 75] width 154 height 17
type input "77-9993-CN"
click at [668, 77] on icon "open menu" at bounding box center [666, 75] width 11 height 11
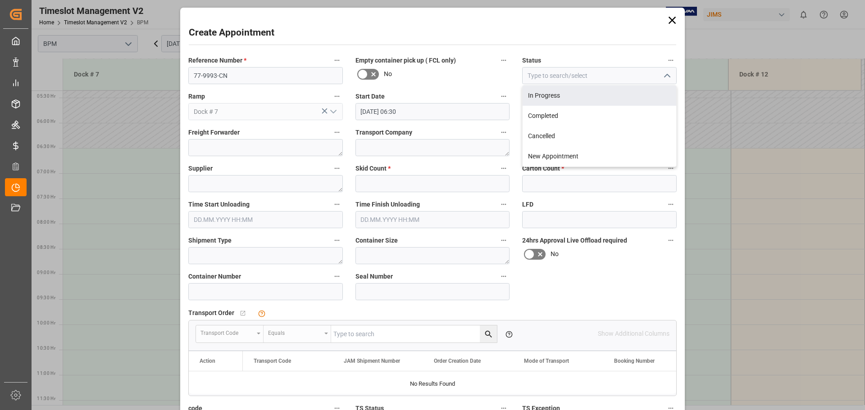
click at [622, 100] on div "In Progress" at bounding box center [599, 96] width 154 height 20
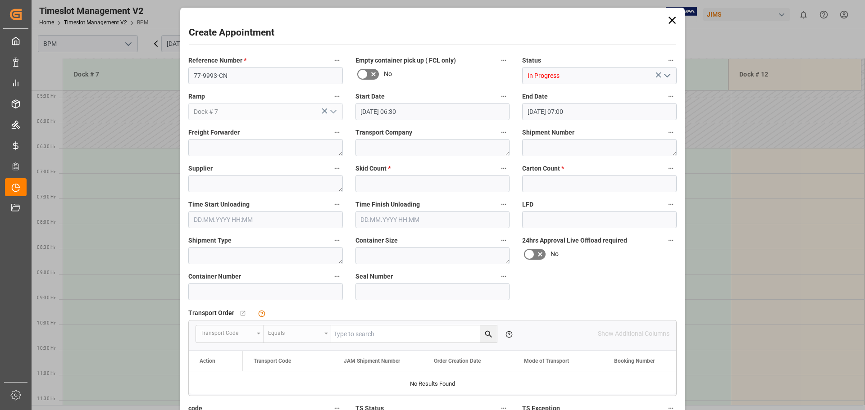
type input "In Progress"
click at [482, 114] on input "[DATE] 06:30" at bounding box center [432, 111] width 154 height 17
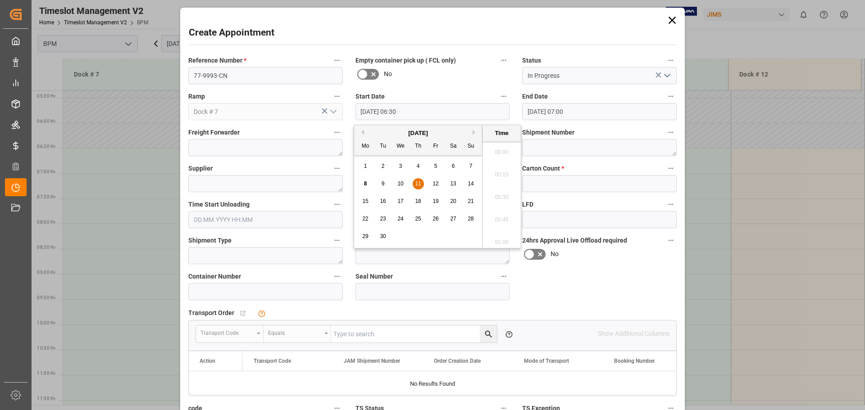
scroll to position [544, 0]
click at [419, 184] on span "11" at bounding box center [418, 184] width 6 height 6
click at [500, 191] on li "07:00" at bounding box center [501, 194] width 38 height 23
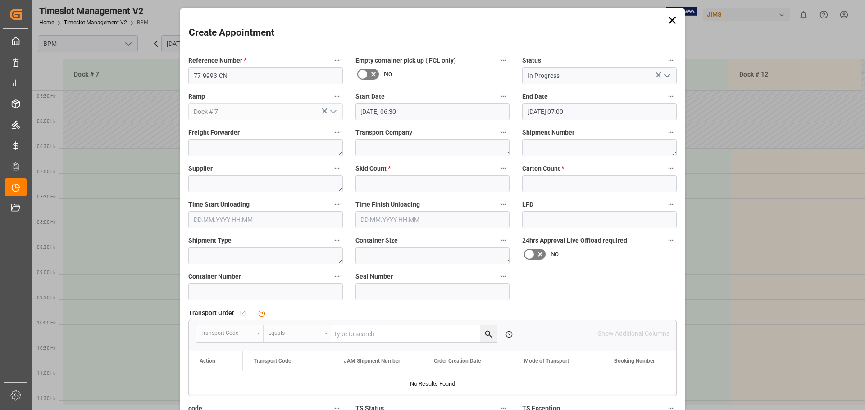
type input "[DATE] 07:00"
click at [591, 111] on input "[DATE] 07:00" at bounding box center [599, 111] width 154 height 17
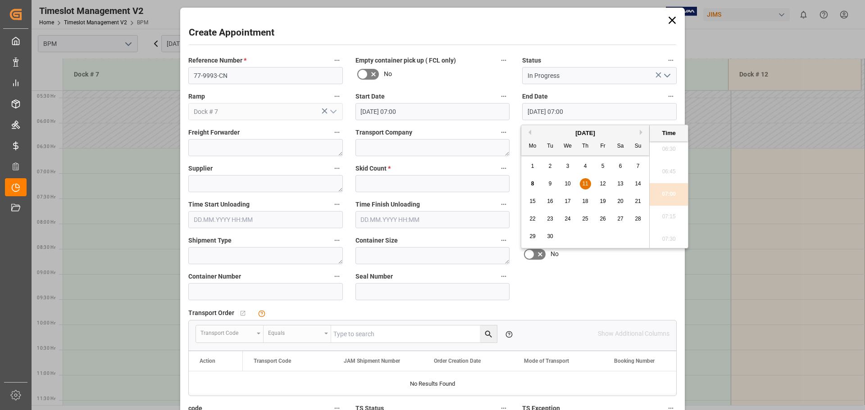
click at [582, 185] on span "11" at bounding box center [585, 184] width 6 height 6
click at [666, 197] on li "15:00" at bounding box center [668, 194] width 38 height 23
type input "[DATE] 15:00"
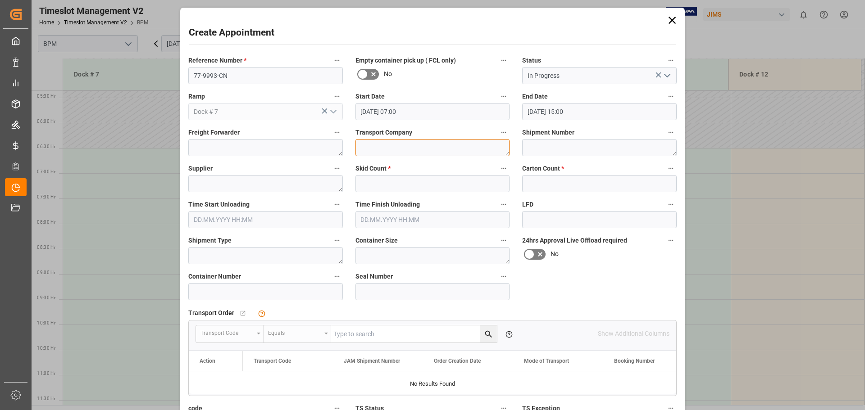
click at [373, 148] on textarea at bounding box center [432, 147] width 154 height 17
type textarea "CP"
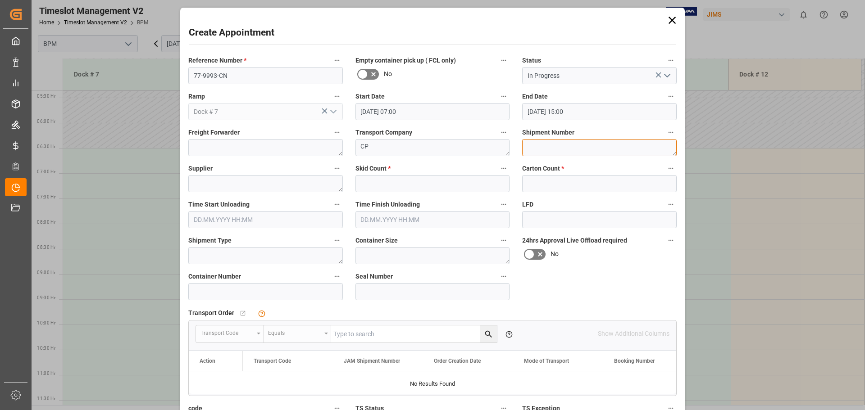
click at [562, 149] on textarea at bounding box center [599, 147] width 154 height 17
type textarea "72340"
click at [246, 186] on textarea at bounding box center [265, 183] width 154 height 17
type textarea "[PERSON_NAME]"
click at [448, 177] on input "text" at bounding box center [432, 183] width 154 height 17
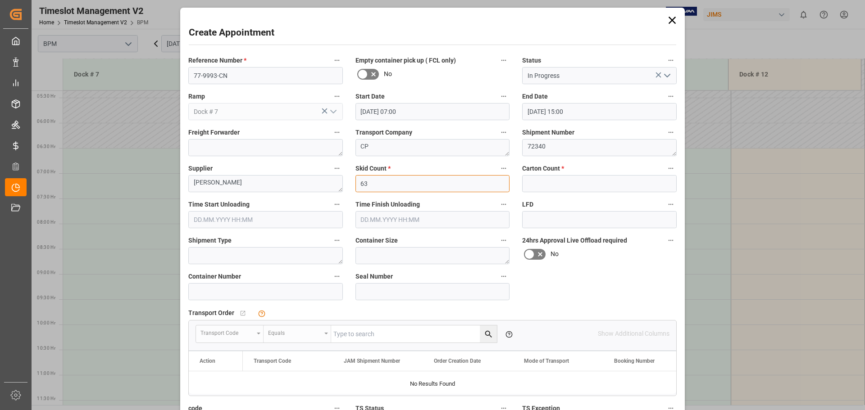
type input "63"
click at [606, 181] on input "text" at bounding box center [599, 183] width 154 height 17
type input "250"
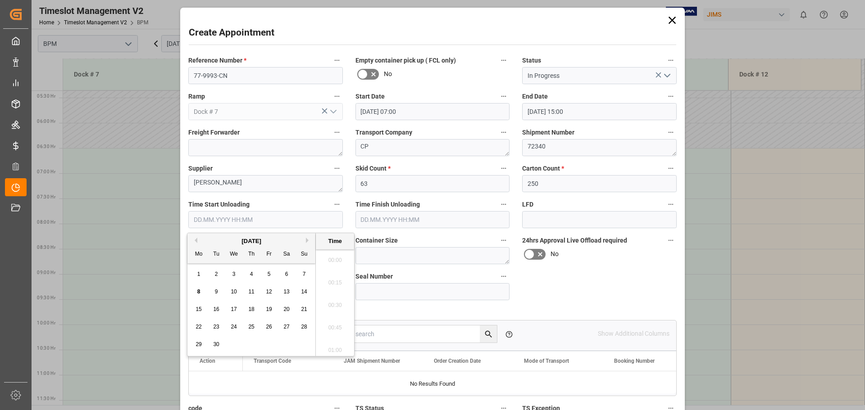
click at [252, 220] on input "text" at bounding box center [265, 219] width 154 height 17
click at [208, 240] on div "[DATE]" at bounding box center [251, 241] width 128 height 9
click at [252, 293] on span "11" at bounding box center [251, 292] width 6 height 6
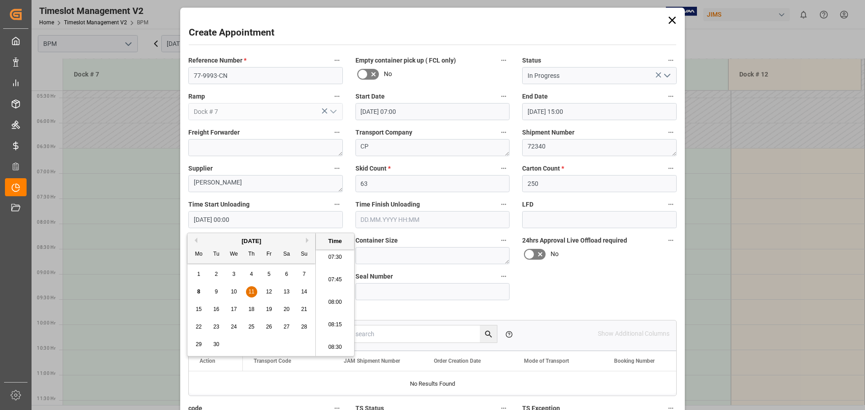
click at [335, 259] on li "07:30" at bounding box center [335, 257] width 38 height 23
type input "[DATE] 07:30"
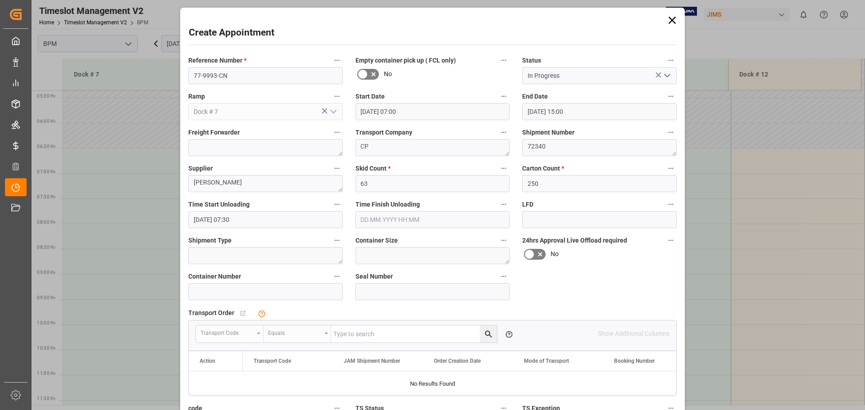
click at [442, 218] on input "text" at bounding box center [432, 219] width 154 height 17
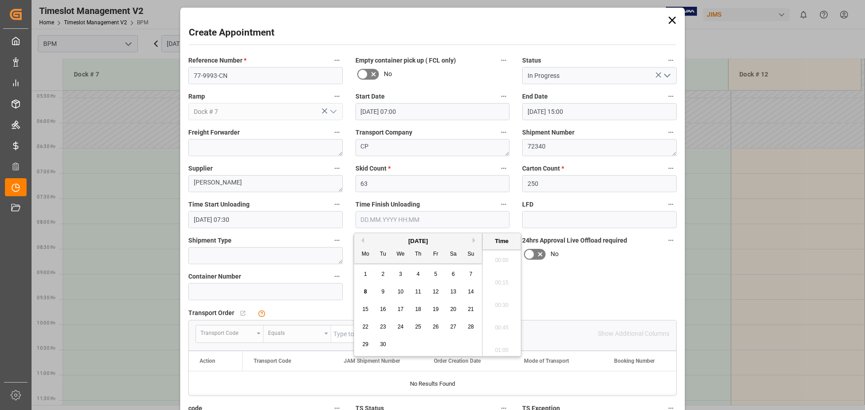
scroll to position [1624, 0]
click at [379, 238] on div "[DATE]" at bounding box center [418, 241] width 128 height 9
click at [418, 291] on span "11" at bounding box center [418, 292] width 6 height 6
click at [501, 304] on li "10:30" at bounding box center [501, 302] width 38 height 23
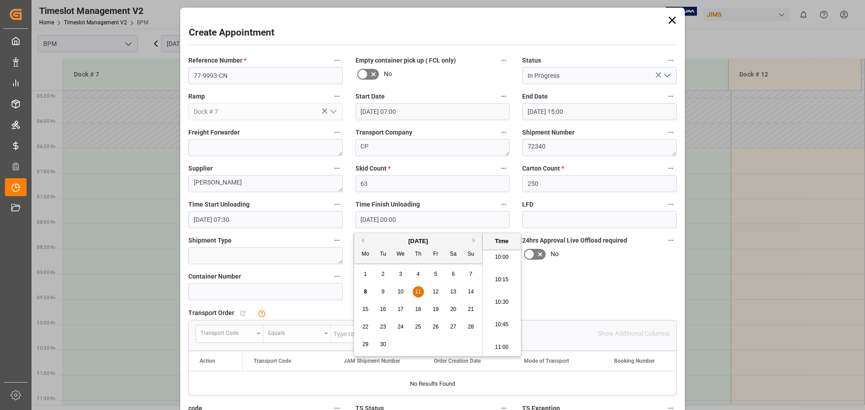
type input "[DATE] 10:30"
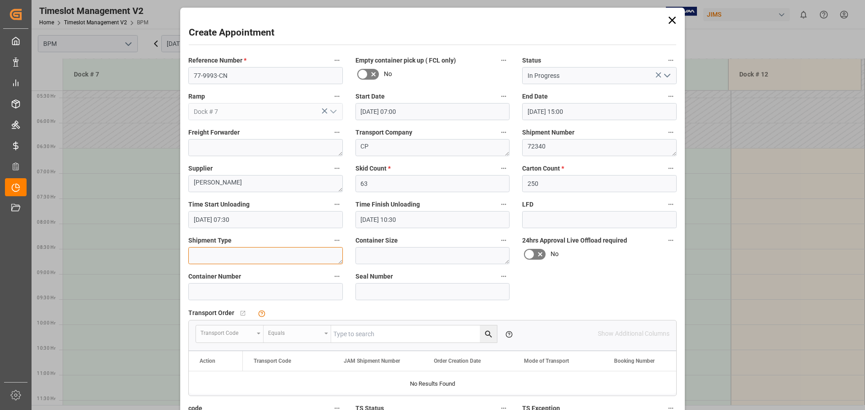
click at [236, 255] on textarea at bounding box center [265, 255] width 154 height 17
type textarea "40FT"
click at [403, 258] on textarea at bounding box center [432, 255] width 154 height 17
type textarea "40FT"
click at [267, 294] on input at bounding box center [265, 291] width 154 height 17
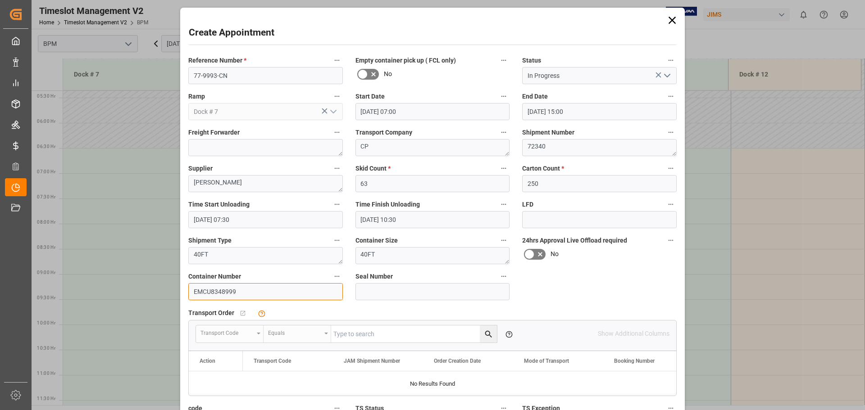
type input "EMCU8348999"
click at [380, 292] on input at bounding box center [432, 291] width 154 height 17
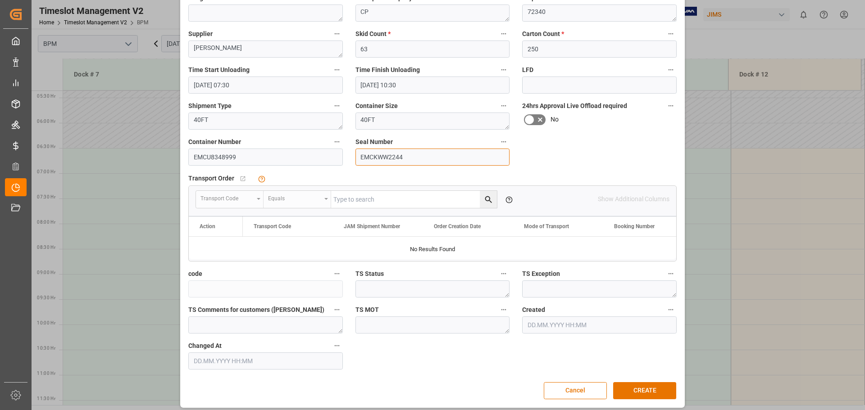
scroll to position [135, 0]
type input "EMCKWW2244"
click at [657, 387] on button "CREATE" at bounding box center [644, 390] width 63 height 17
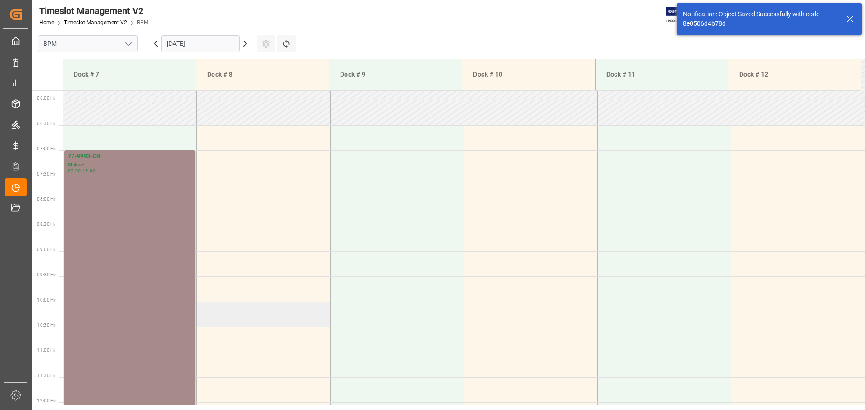
scroll to position [297, 0]
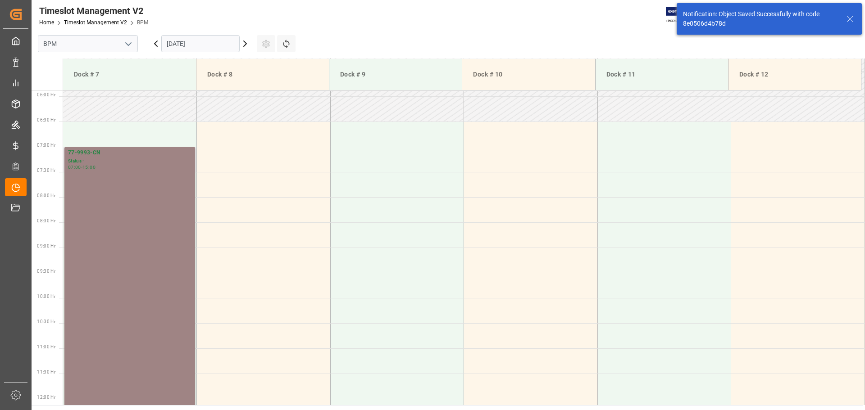
click at [138, 283] on div "77-9993-CN Status - 07:00 - 15:00" at bounding box center [129, 348] width 123 height 399
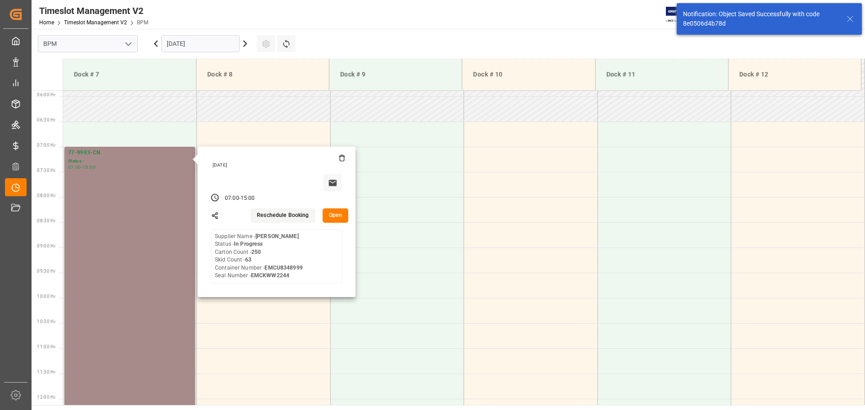
click at [343, 218] on button "Open" at bounding box center [335, 215] width 26 height 14
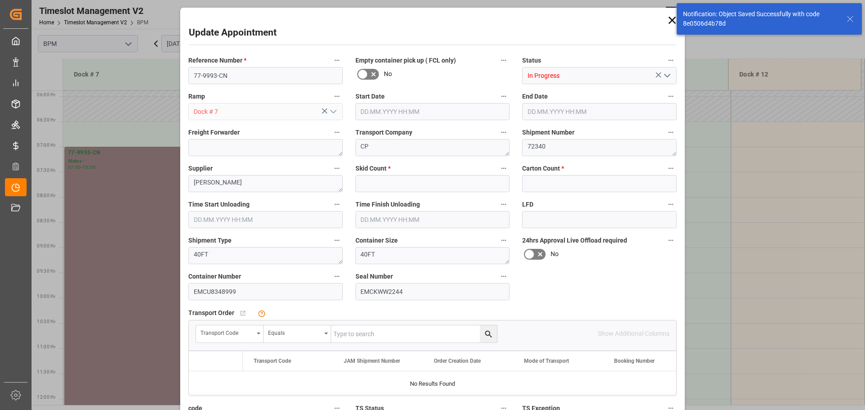
type input "63"
type input "250"
type input "[DATE] 07:00"
type input "[DATE] 15:00"
type input "[DATE] 07:30"
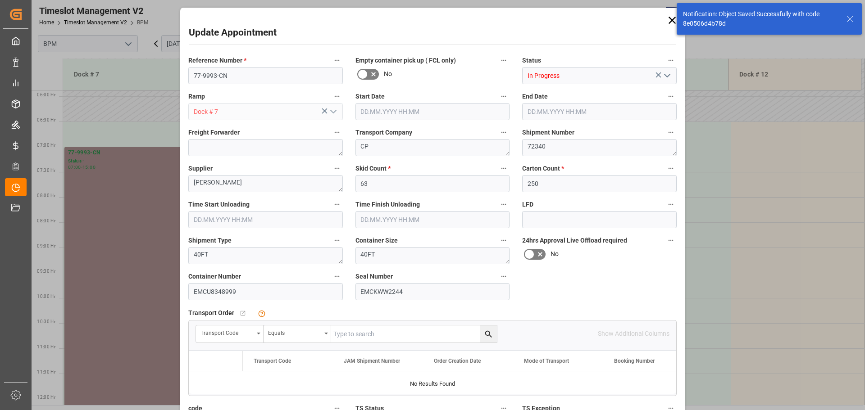
type input "[DATE] 10:30"
type input "[DATE] 22:35"
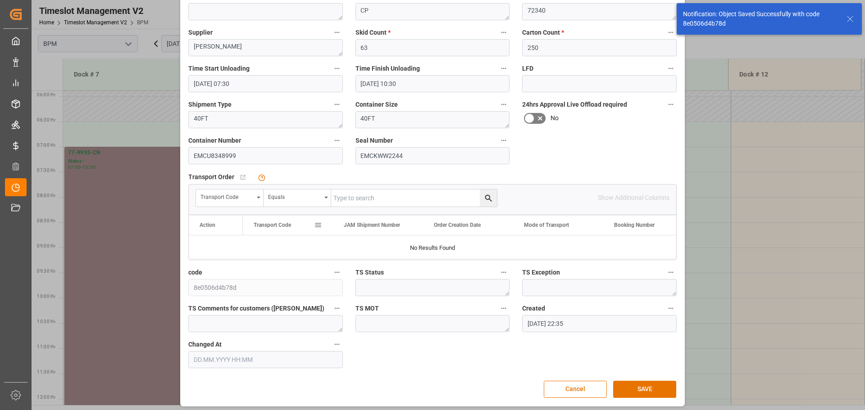
scroll to position [140, 0]
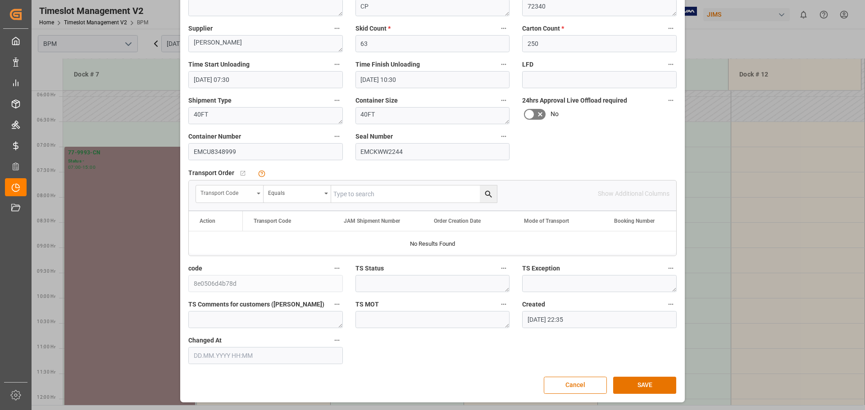
click at [254, 192] on div "Transport Code" at bounding box center [230, 194] width 68 height 17
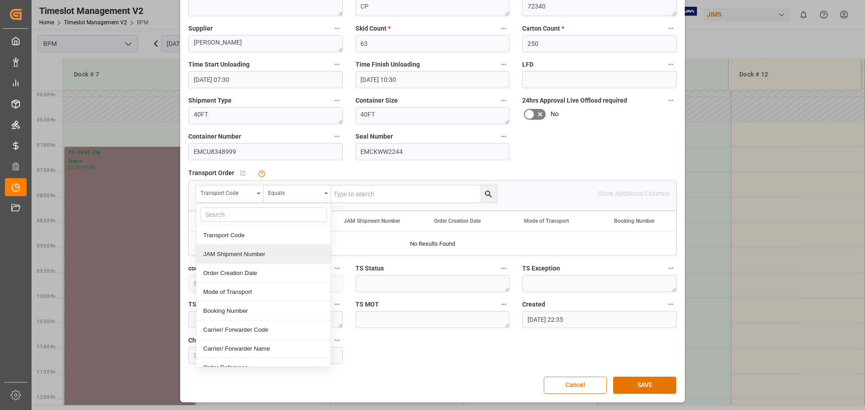
click at [245, 258] on div "JAM Shipment Number" at bounding box center [263, 254] width 134 height 19
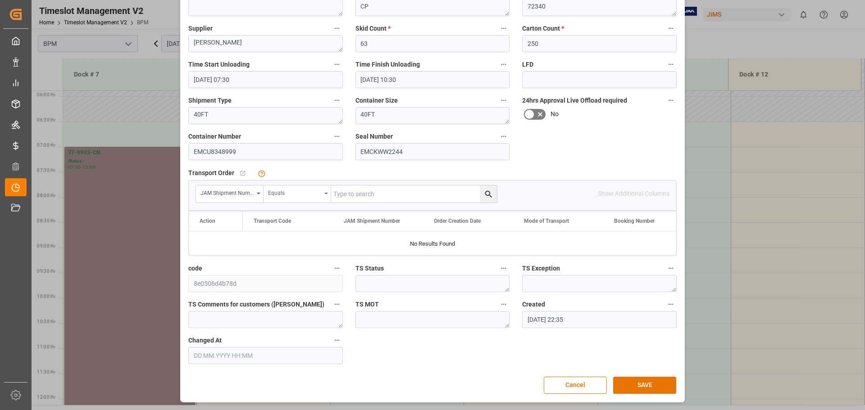
click at [307, 194] on div "Equals" at bounding box center [294, 192] width 53 height 10
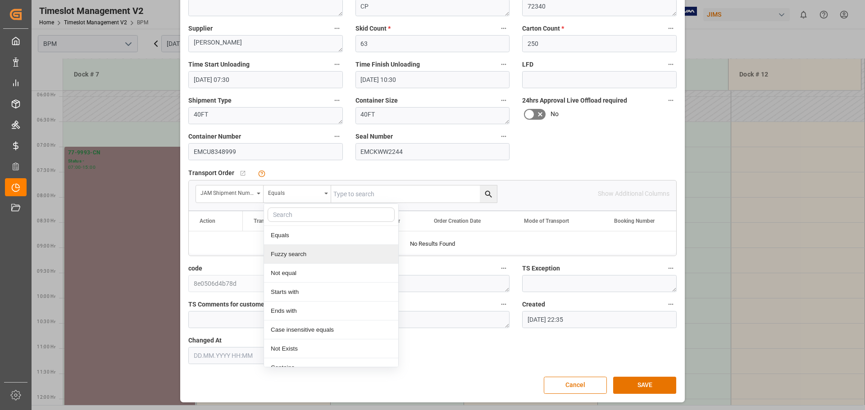
click at [324, 251] on div "Fuzzy search" at bounding box center [331, 254] width 134 height 19
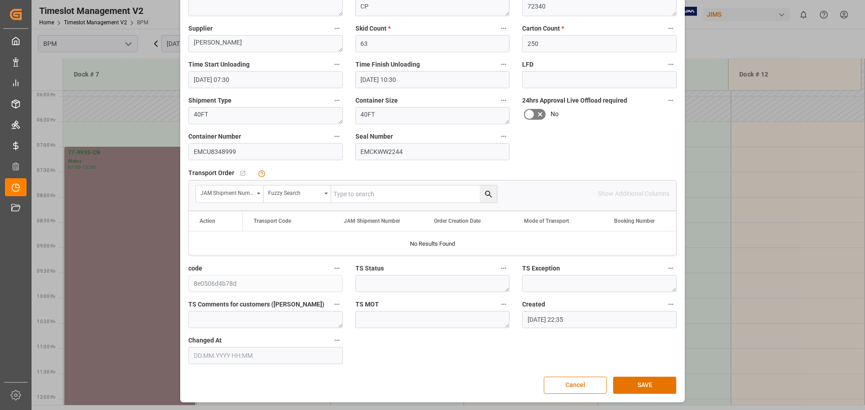
click at [365, 195] on input "text" at bounding box center [414, 194] width 166 height 17
type input "72340"
click at [484, 199] on icon "search button" at bounding box center [488, 194] width 9 height 9
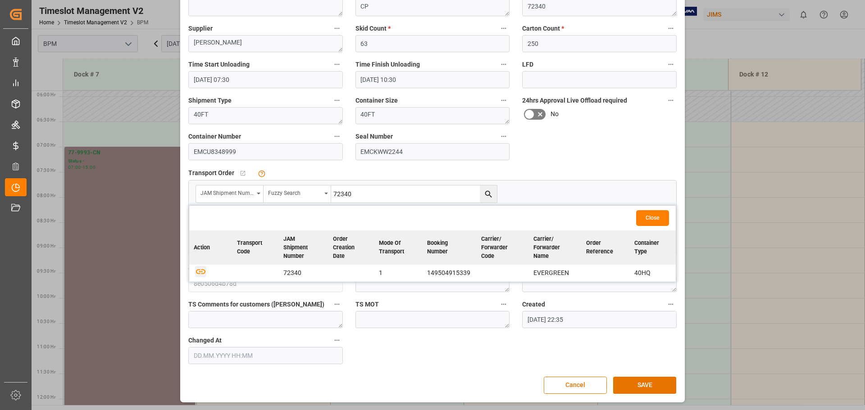
click at [197, 271] on icon "button" at bounding box center [200, 271] width 11 height 11
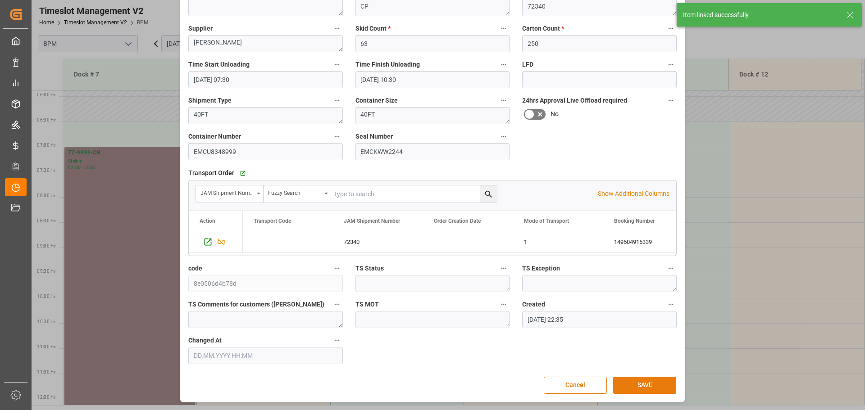
click at [651, 383] on button "SAVE" at bounding box center [644, 385] width 63 height 17
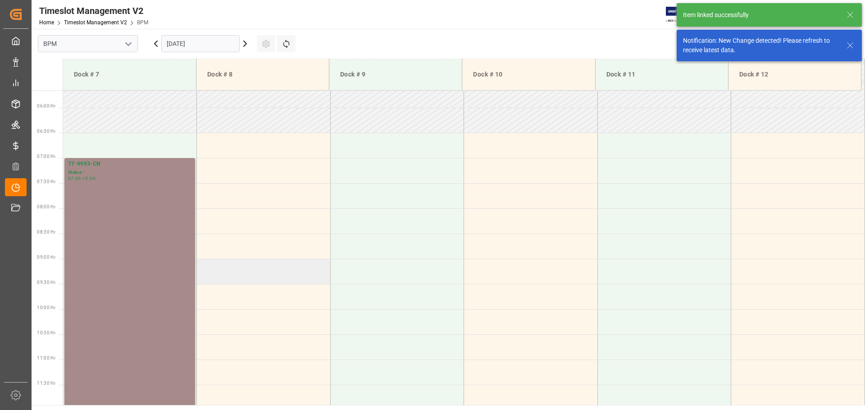
scroll to position [297, 0]
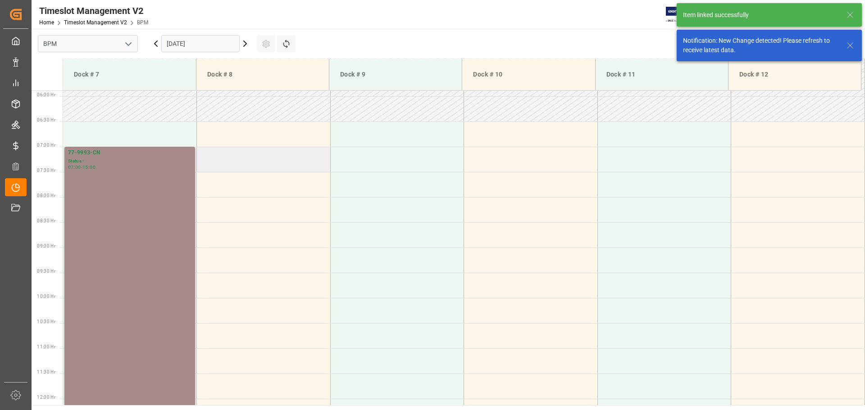
click at [241, 169] on td at bounding box center [264, 159] width 134 height 25
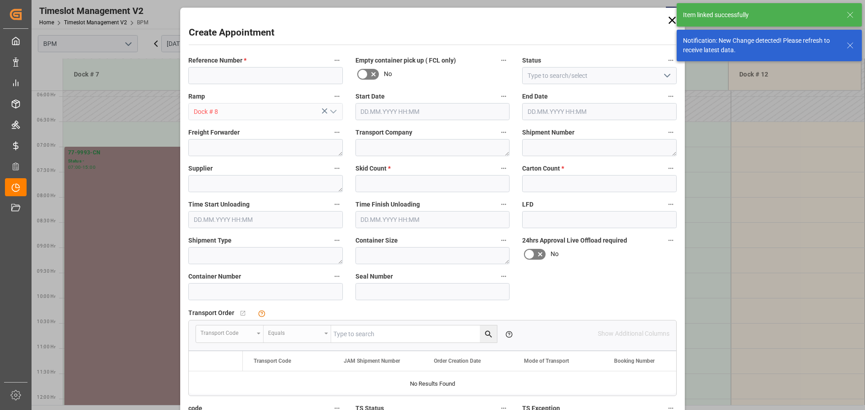
type input "[DATE] 07:00"
type input "[DATE] 07:30"
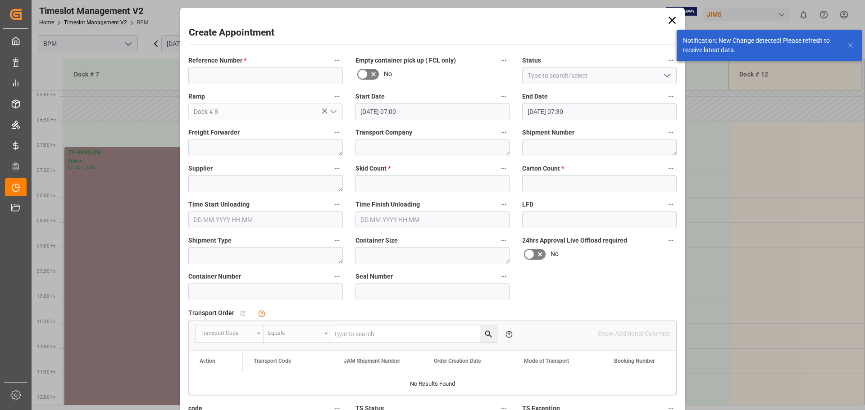
click at [125, 126] on div "Create Appointment Reference Number * Empty container pick up ( FCL only) No St…" at bounding box center [432, 205] width 865 height 410
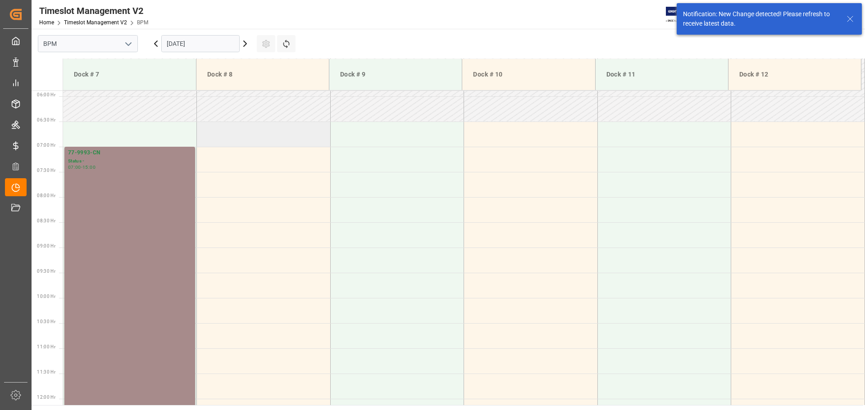
click at [237, 137] on td at bounding box center [264, 134] width 134 height 25
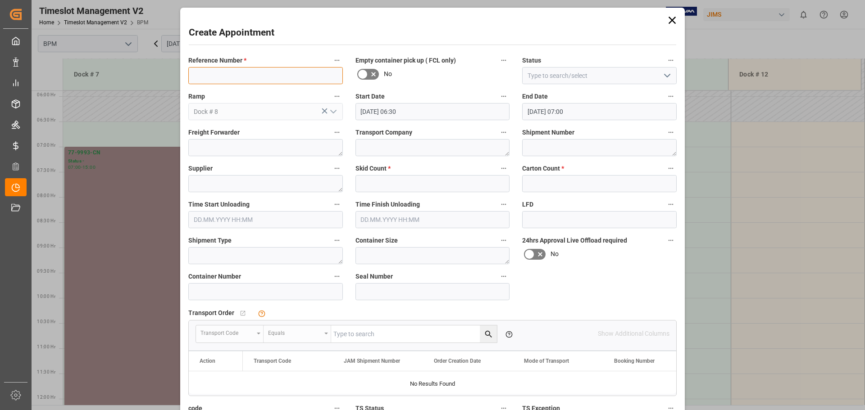
click at [240, 78] on input at bounding box center [265, 75] width 154 height 17
type input "77-9993-CN"
click at [666, 76] on icon "open menu" at bounding box center [666, 75] width 11 height 11
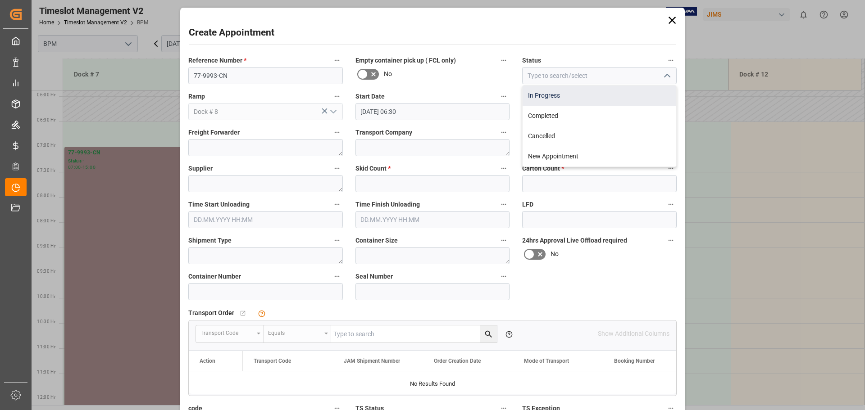
click at [625, 98] on div "In Progress" at bounding box center [599, 96] width 154 height 20
type input "In Progress"
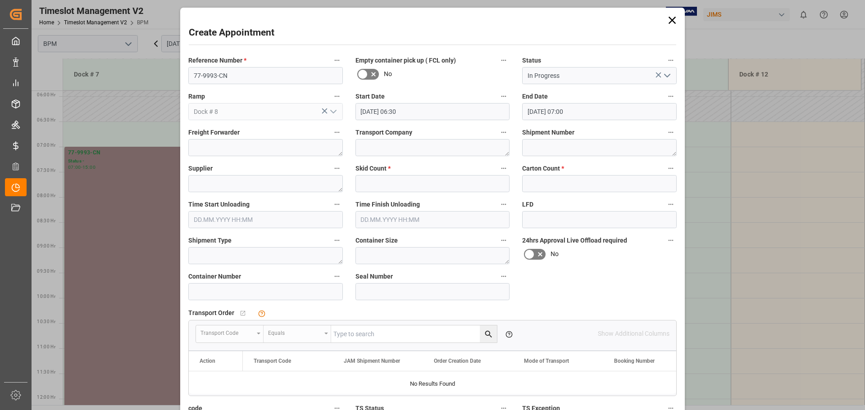
click at [446, 113] on input "[DATE] 06:30" at bounding box center [432, 111] width 154 height 17
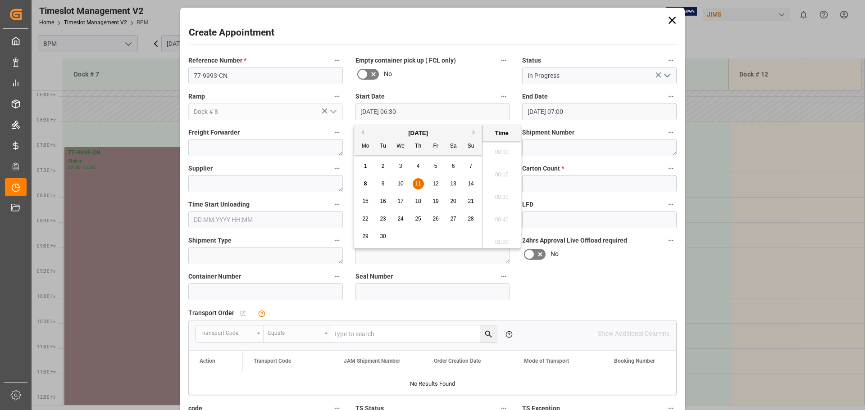
scroll to position [544, 0]
click at [417, 181] on span "11" at bounding box center [418, 184] width 6 height 6
click at [501, 198] on li "11:00" at bounding box center [501, 194] width 38 height 23
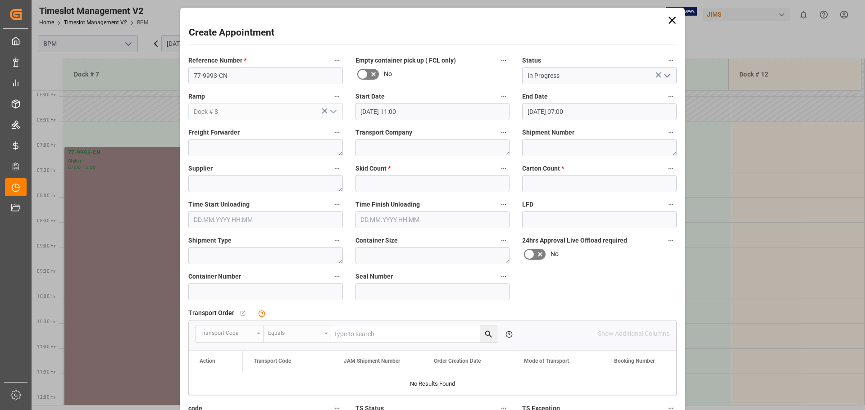
click at [416, 108] on input "[DATE] 11:00" at bounding box center [432, 111] width 154 height 17
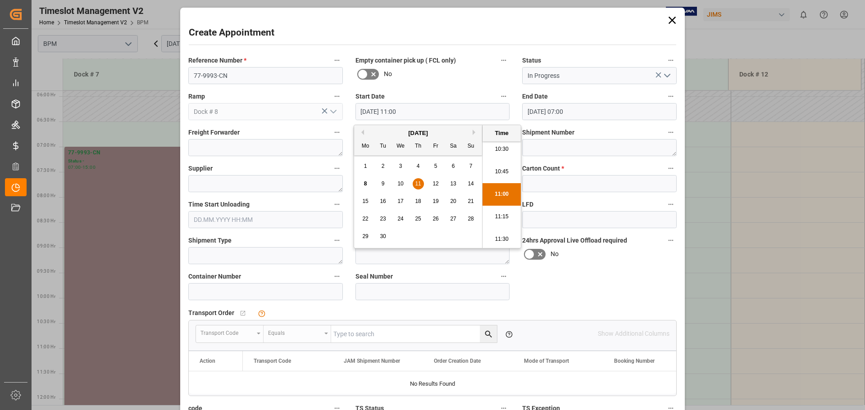
click at [418, 184] on span "11" at bounding box center [418, 184] width 6 height 6
click at [496, 149] on li "07:00" at bounding box center [501, 149] width 38 height 23
type input "[DATE] 07:00"
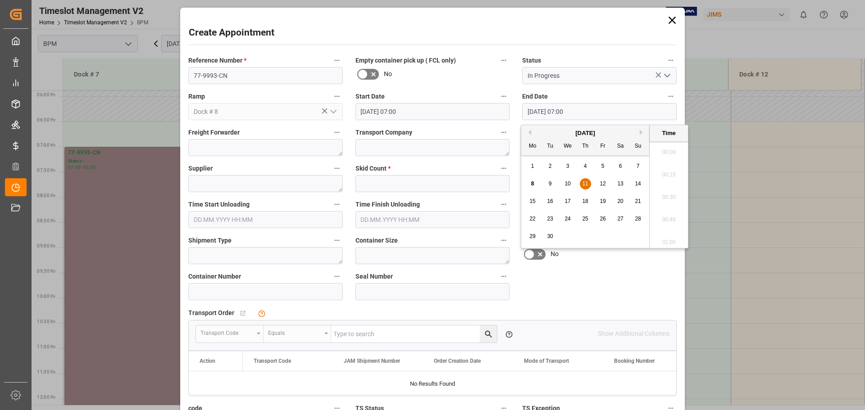
click at [581, 111] on input "[DATE] 07:00" at bounding box center [599, 111] width 154 height 17
click at [586, 185] on span "11" at bounding box center [585, 184] width 6 height 6
click at [669, 195] on li "15:00" at bounding box center [668, 194] width 38 height 23
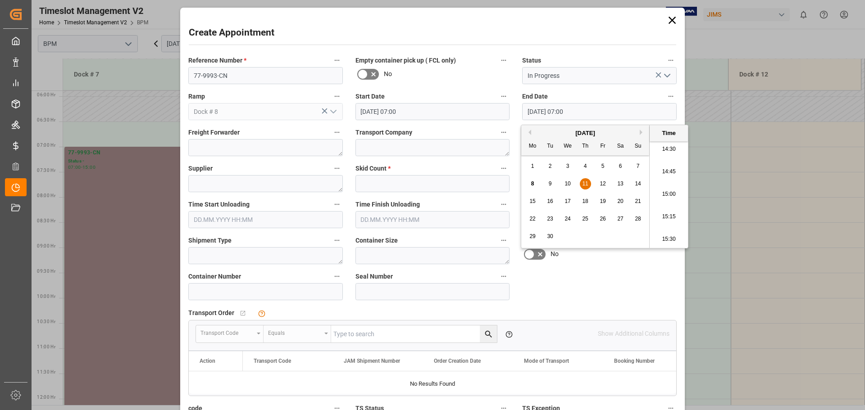
type input "[DATE] 15:00"
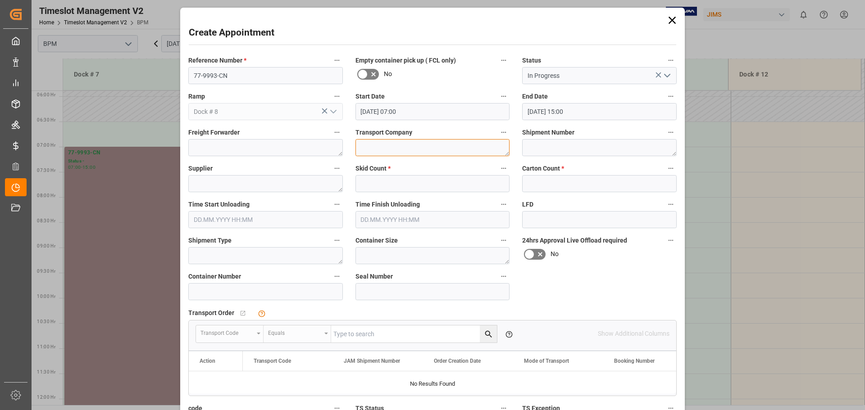
click at [384, 149] on textarea at bounding box center [432, 147] width 154 height 17
type textarea "CP"
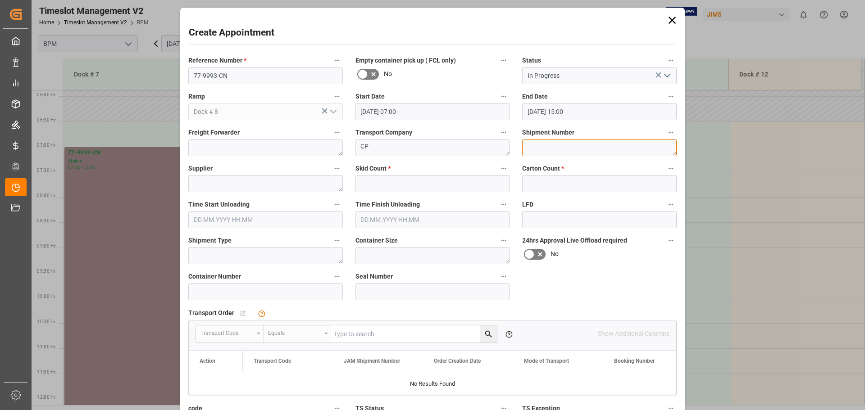
click at [544, 149] on textarea at bounding box center [599, 147] width 154 height 17
type textarea "72338"
click at [236, 179] on textarea at bounding box center [265, 183] width 154 height 17
type textarea "[PERSON_NAME]"
click at [439, 181] on input "text" at bounding box center [432, 183] width 154 height 17
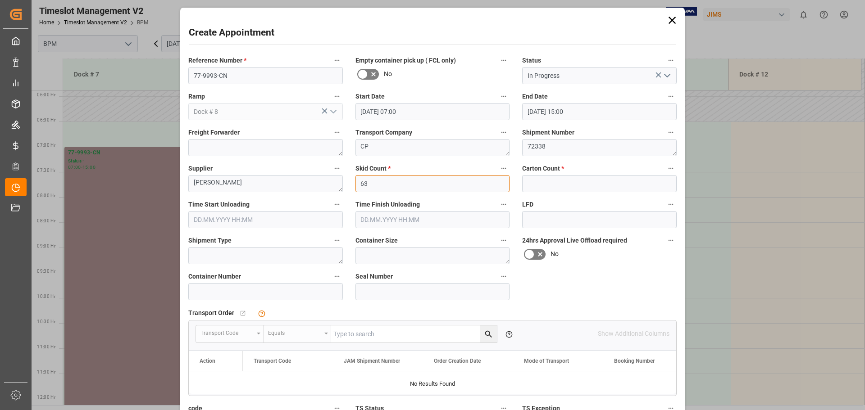
type input "63"
click at [546, 187] on input "text" at bounding box center [599, 183] width 154 height 17
type input "250"
click at [212, 220] on input "text" at bounding box center [265, 219] width 154 height 17
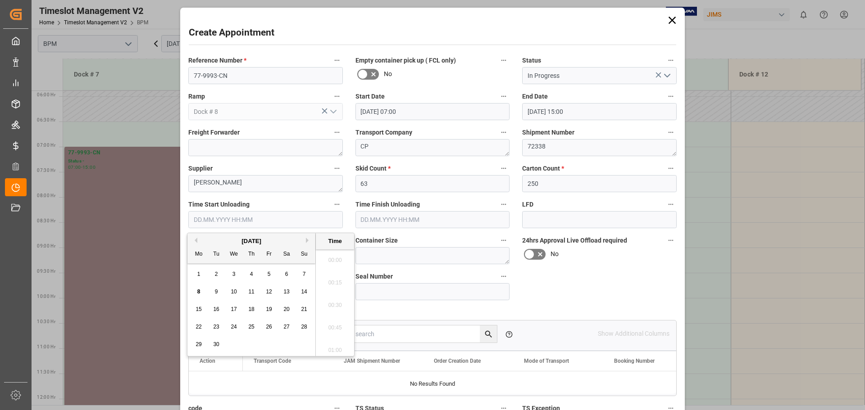
scroll to position [1624, 0]
click at [214, 240] on div "[DATE]" at bounding box center [251, 241] width 128 height 9
click at [254, 292] on span "11" at bounding box center [251, 292] width 6 height 6
click at [253, 292] on span "11" at bounding box center [251, 292] width 6 height 6
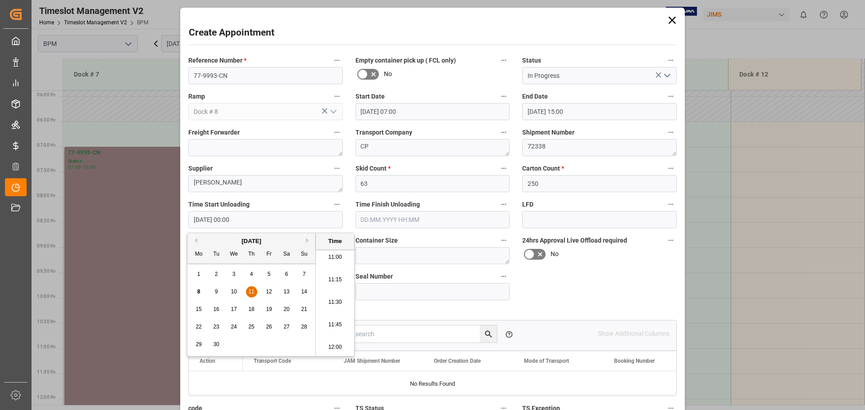
click at [327, 256] on li "11:00" at bounding box center [335, 257] width 38 height 23
type input "[DATE] 11:00"
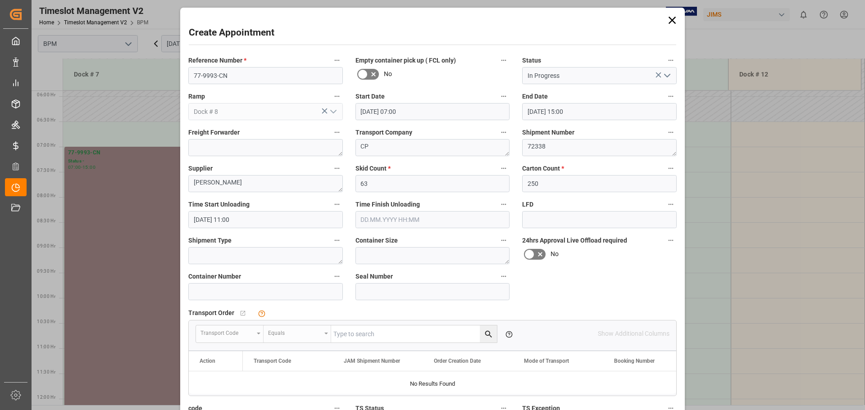
click at [457, 223] on input "text" at bounding box center [432, 219] width 154 height 17
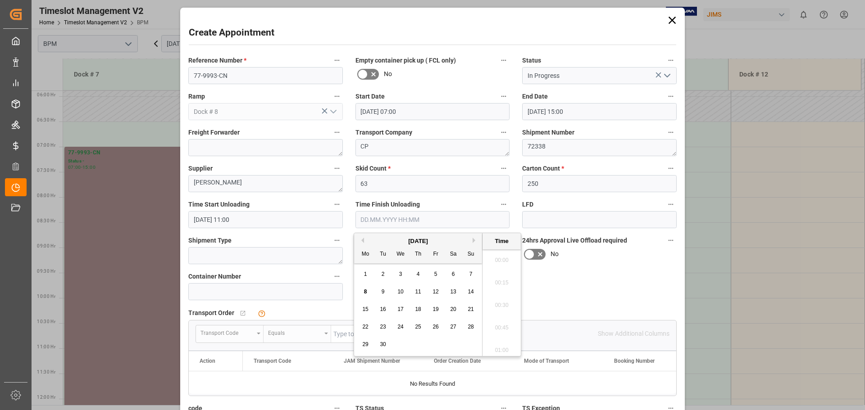
scroll to position [1624, 0]
click at [379, 241] on div "[DATE]" at bounding box center [418, 241] width 128 height 9
click at [421, 289] on div "11" at bounding box center [417, 292] width 11 height 11
click at [502, 256] on li "14:00" at bounding box center [501, 257] width 38 height 23
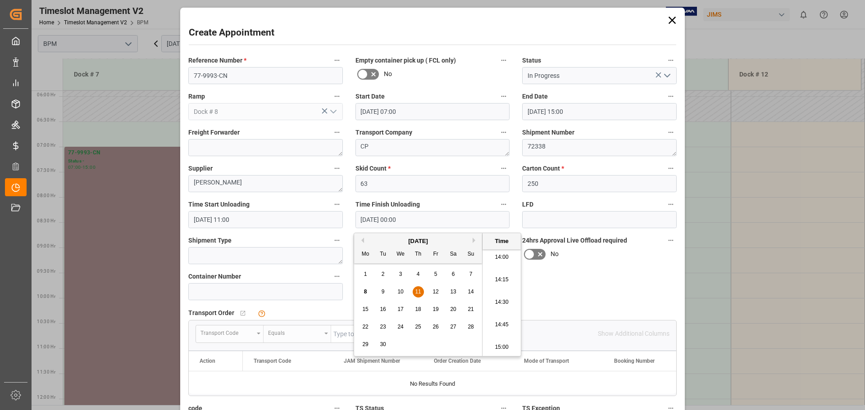
type input "[DATE] 14:00"
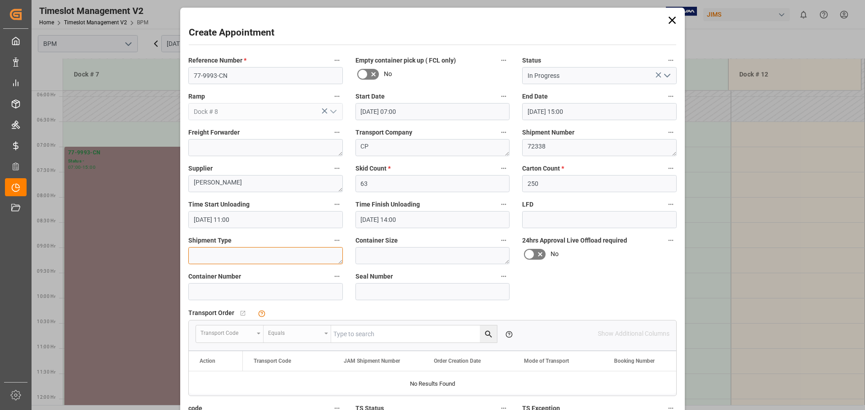
click at [273, 254] on textarea at bounding box center [265, 255] width 154 height 17
type textarea "40FT"
click at [376, 258] on textarea at bounding box center [432, 255] width 154 height 17
type textarea "40FT"
click at [251, 296] on input at bounding box center [265, 291] width 154 height 17
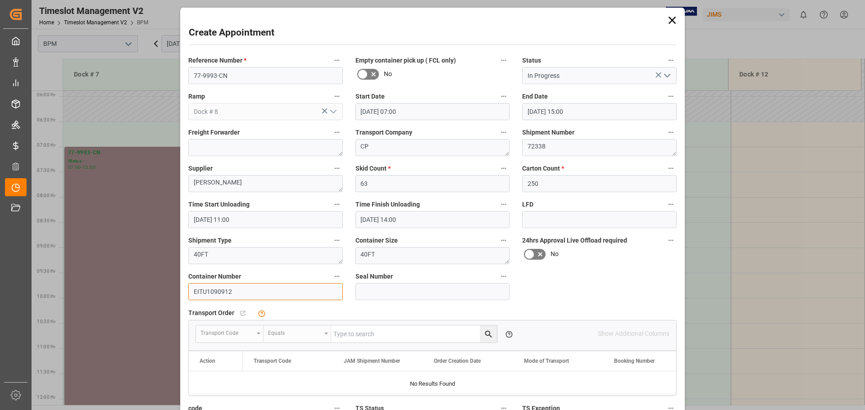
type input "EITU1090912"
click at [376, 288] on input at bounding box center [432, 291] width 154 height 17
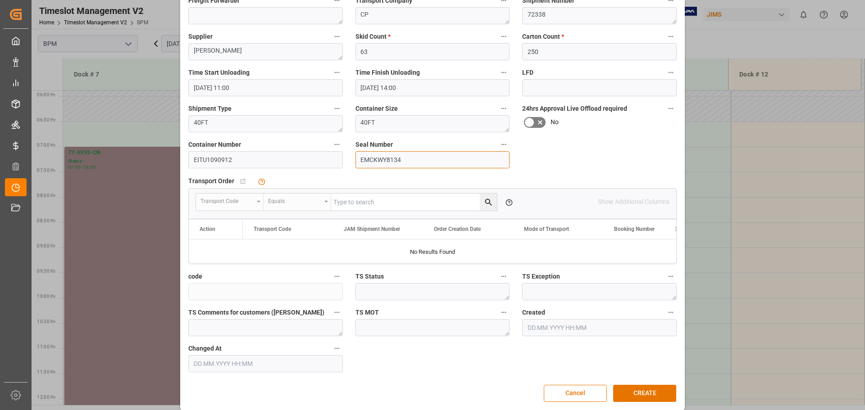
scroll to position [140, 0]
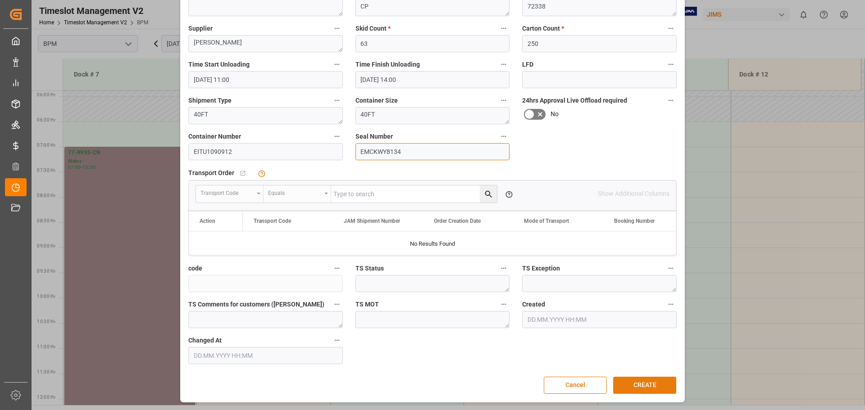
type input "EMCKWY8134"
click at [645, 383] on button "CREATE" at bounding box center [644, 385] width 63 height 17
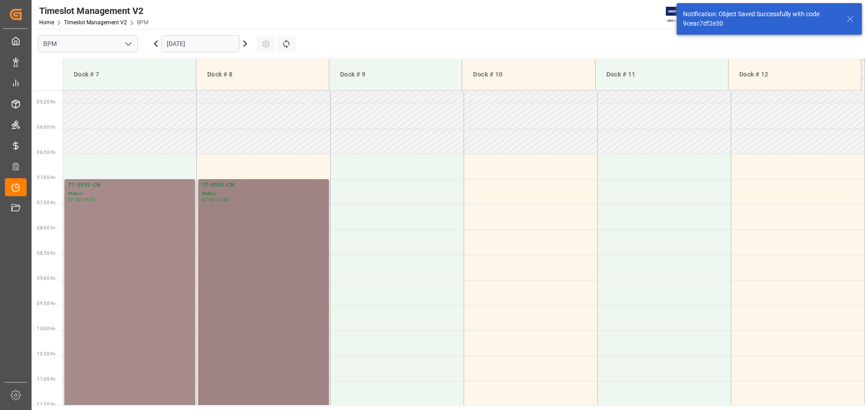
scroll to position [265, 0]
click at [261, 319] on div "77-9993-CN Status - 07:00 - 15:00" at bounding box center [263, 379] width 123 height 399
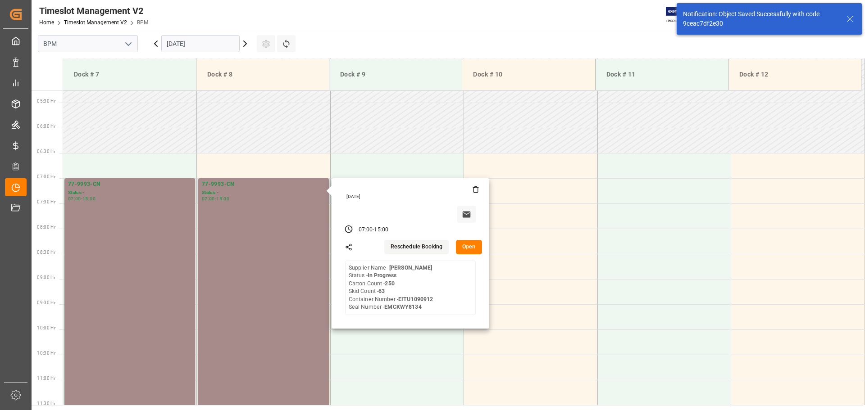
click at [462, 243] on button "Open" at bounding box center [469, 247] width 26 height 14
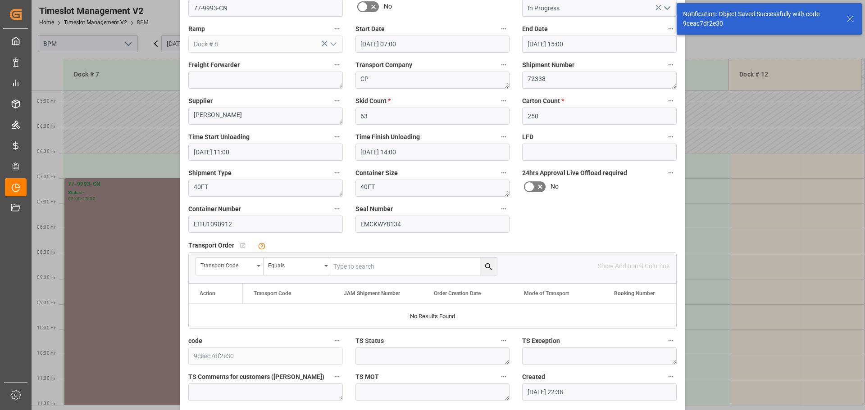
scroll to position [140, 0]
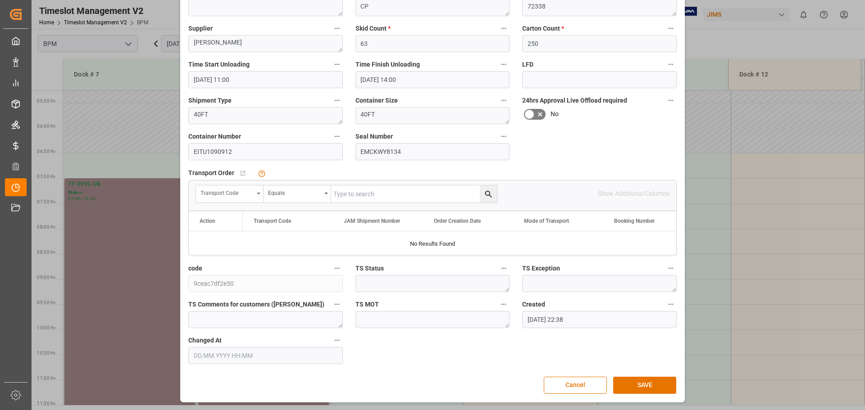
click at [254, 198] on div "Transport Code" at bounding box center [230, 194] width 68 height 17
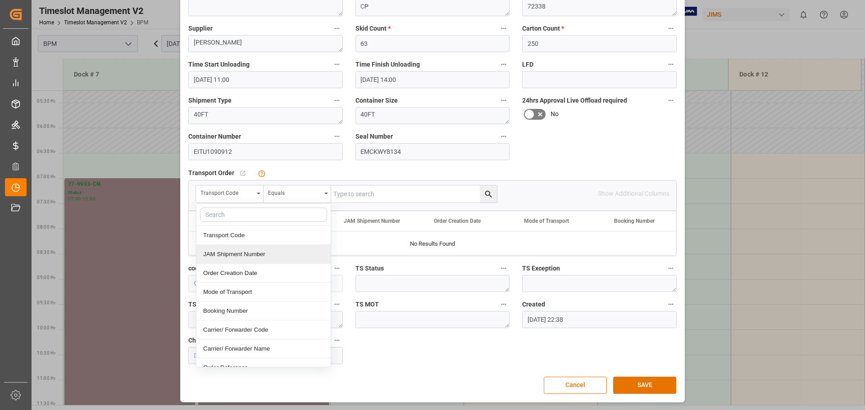
drag, startPoint x: 245, startPoint y: 254, endPoint x: 255, endPoint y: 245, distance: 13.7
click at [245, 254] on div "JAM Shipment Number" at bounding box center [263, 254] width 134 height 19
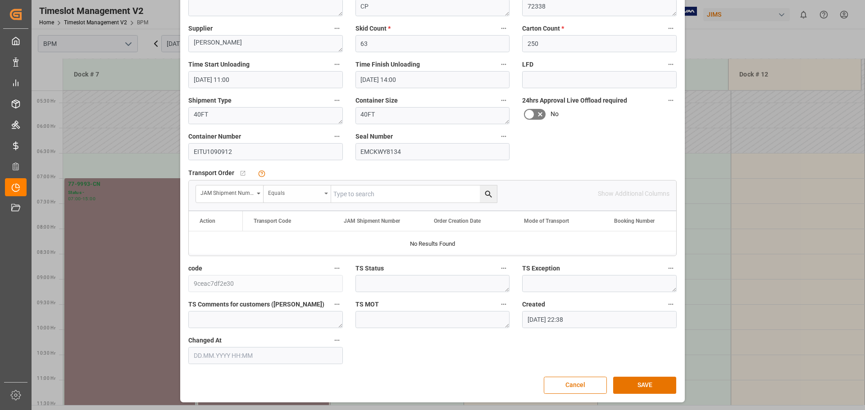
click at [308, 193] on div "Equals" at bounding box center [294, 192] width 53 height 10
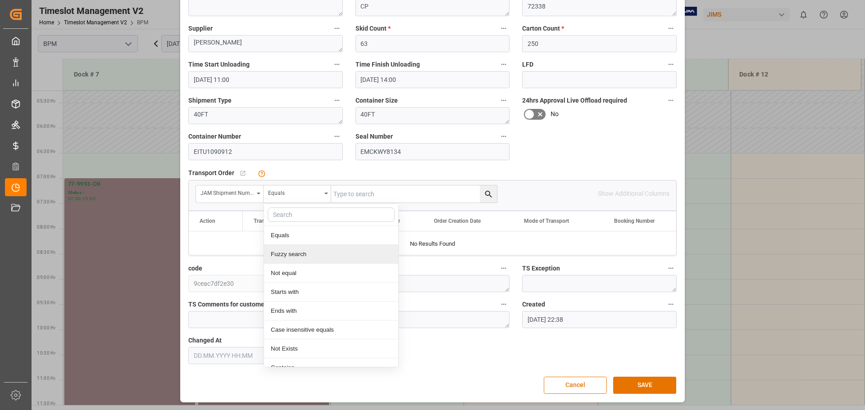
click at [317, 254] on div "Fuzzy search" at bounding box center [331, 254] width 134 height 19
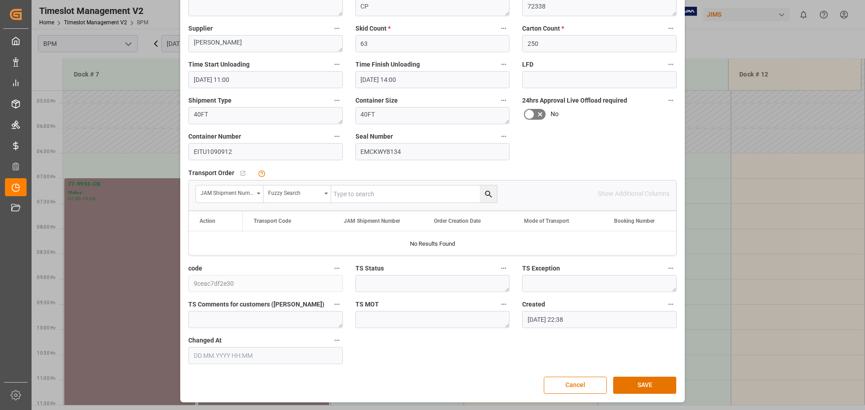
click at [371, 189] on input "text" at bounding box center [414, 194] width 166 height 17
type input "72338"
click at [485, 195] on icon "search button" at bounding box center [488, 194] width 9 height 9
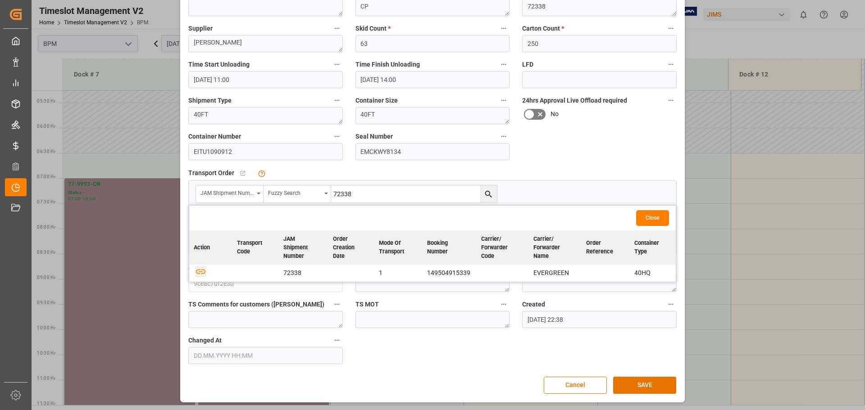
click at [195, 273] on icon "button" at bounding box center [200, 271] width 11 height 11
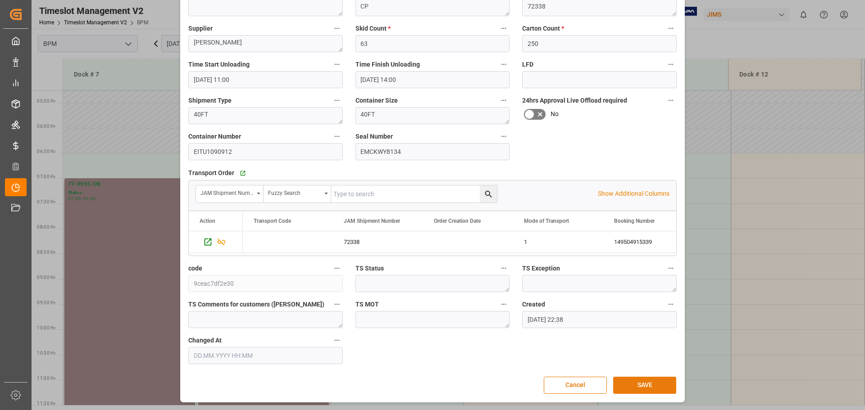
click at [634, 382] on button "SAVE" at bounding box center [644, 385] width 63 height 17
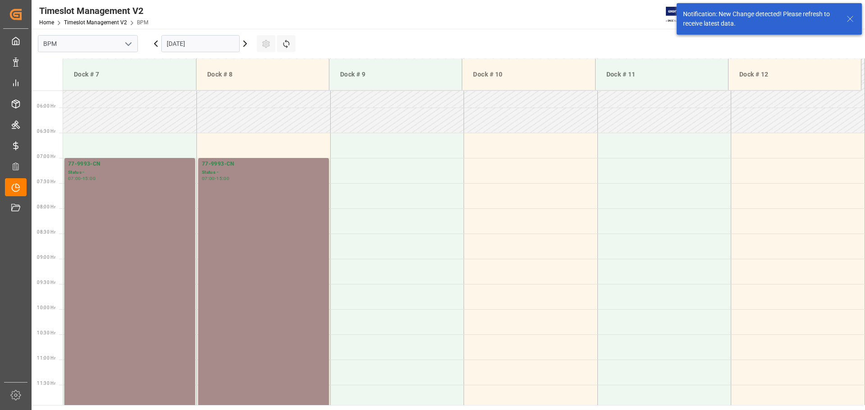
scroll to position [297, 0]
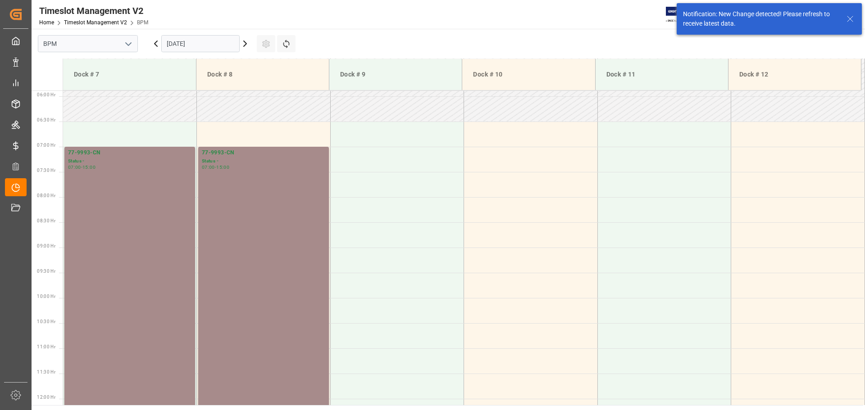
click at [211, 38] on input "[DATE]" at bounding box center [200, 43] width 78 height 17
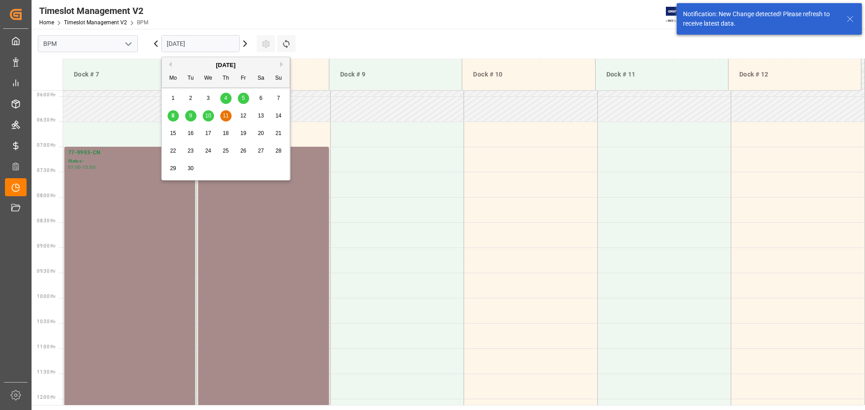
click at [207, 116] on span "10" at bounding box center [208, 116] width 6 height 6
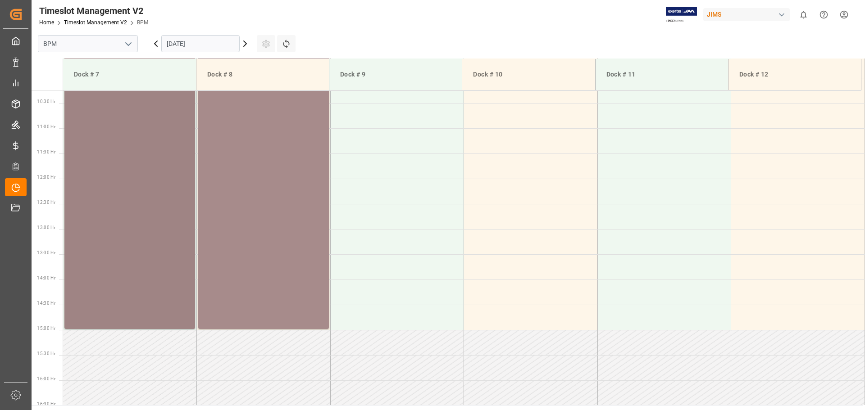
scroll to position [446, 0]
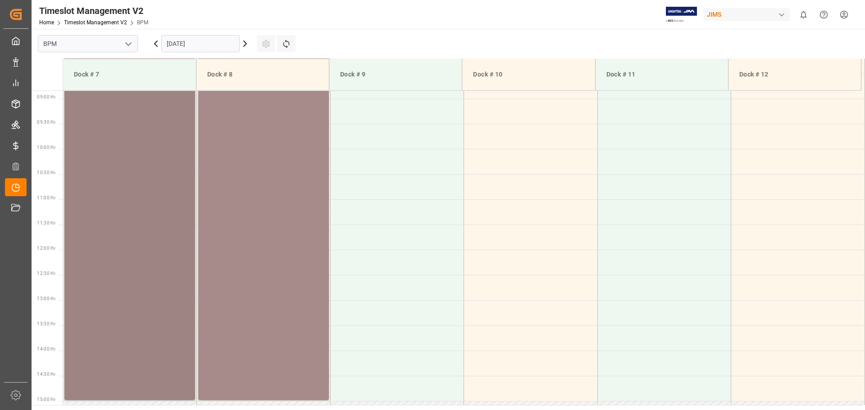
click at [154, 214] on div "77-9993-CN Status - 07:00 - 15:00" at bounding box center [129, 199] width 123 height 399
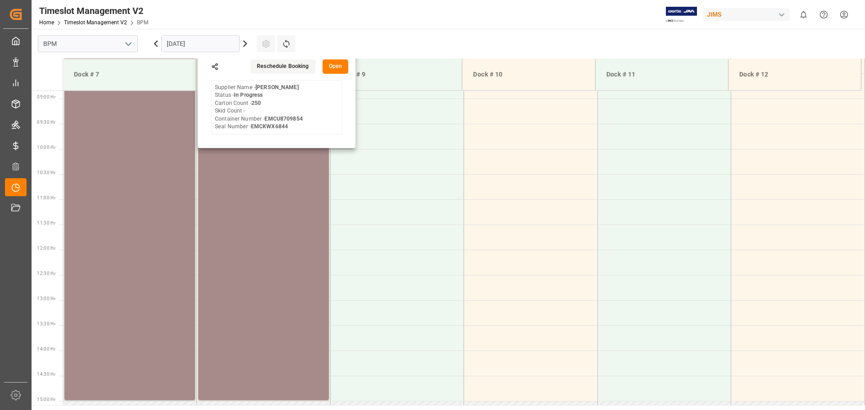
click at [336, 68] on button "Open" at bounding box center [335, 66] width 26 height 14
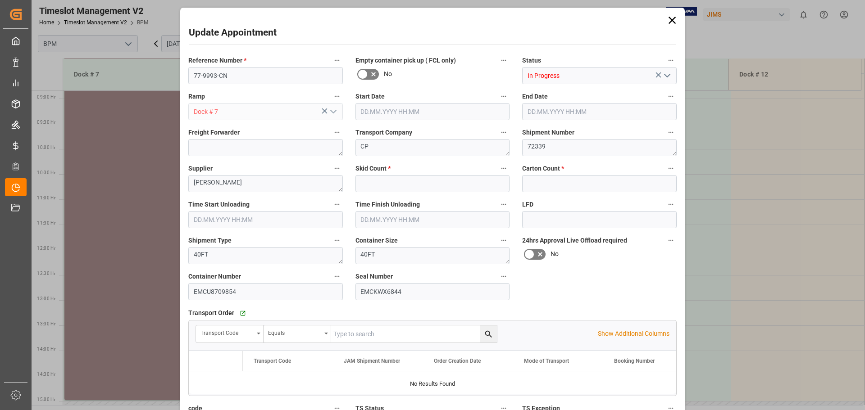
type input "0"
type input "250"
type input "[DATE] 07:00"
type input "[DATE] 15:00"
type input "[DATE] 07:30"
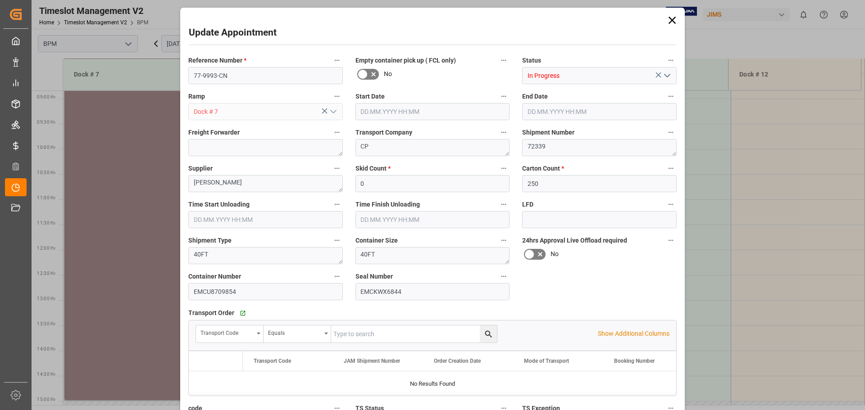
type input "[DATE] 11:00"
type input "[DATE] 10:49"
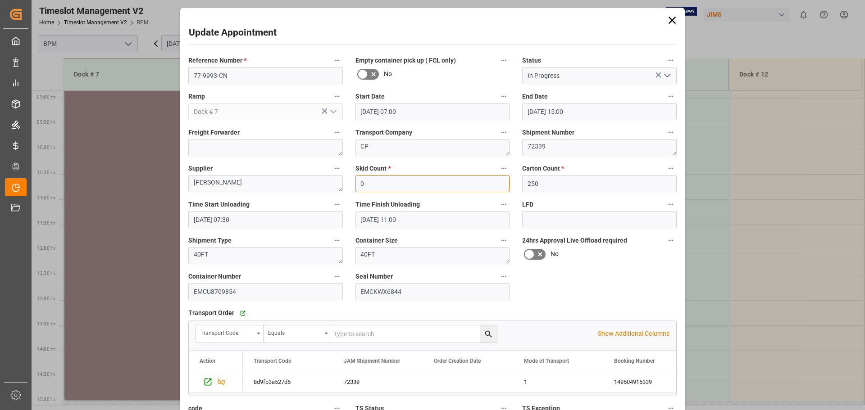
click at [420, 186] on input "0" at bounding box center [432, 183] width 154 height 17
type input "63"
click at [458, 221] on input "[DATE] 11:00" at bounding box center [432, 219] width 154 height 17
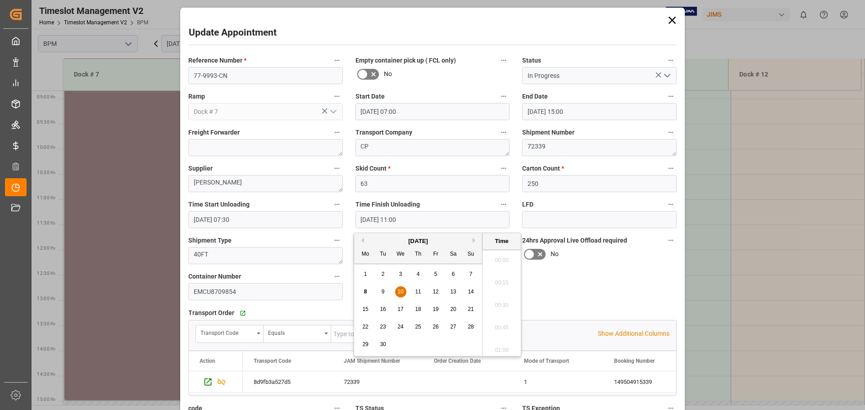
scroll to position [949, 0]
click at [401, 290] on span "10" at bounding box center [400, 292] width 6 height 6
click at [494, 256] on li "10:30" at bounding box center [501, 257] width 38 height 23
type input "[DATE] 10:30"
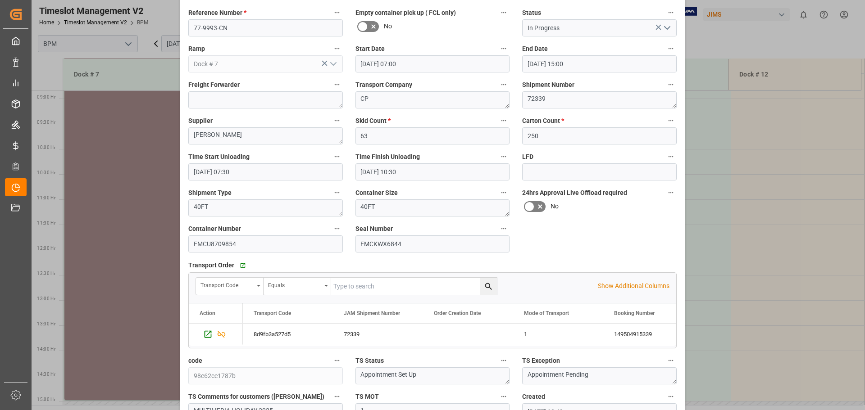
scroll to position [140, 0]
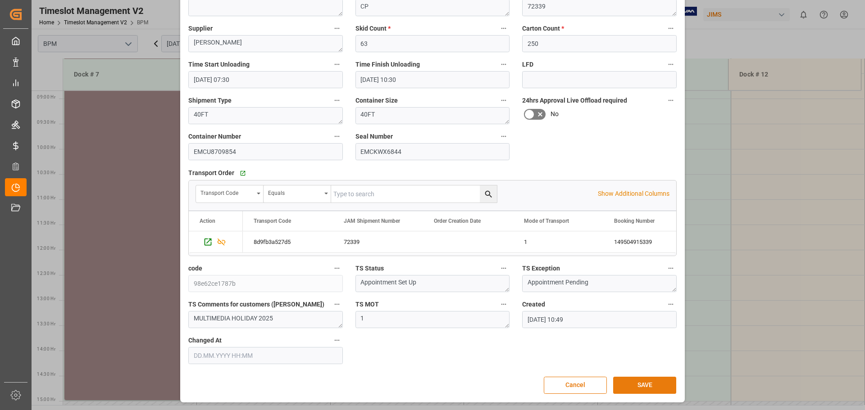
click at [648, 380] on button "SAVE" at bounding box center [644, 385] width 63 height 17
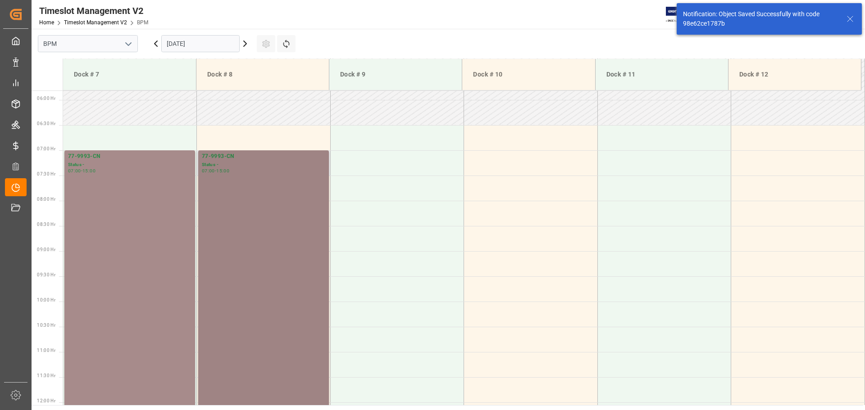
scroll to position [297, 0]
click at [277, 247] on div "77-9993-CN Status - 07:00 - 15:00" at bounding box center [263, 348] width 123 height 399
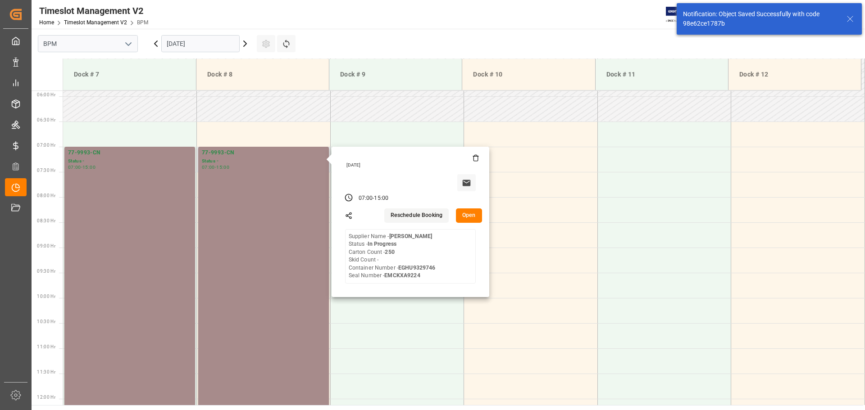
click at [469, 217] on button "Open" at bounding box center [469, 215] width 26 height 14
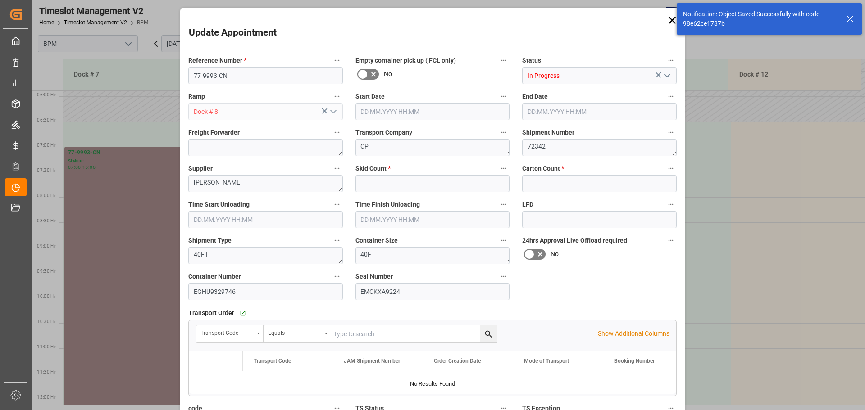
type input "0"
type input "250"
type input "[DATE] 07:00"
type input "[DATE] 15:00"
type input "[DATE] 07:30"
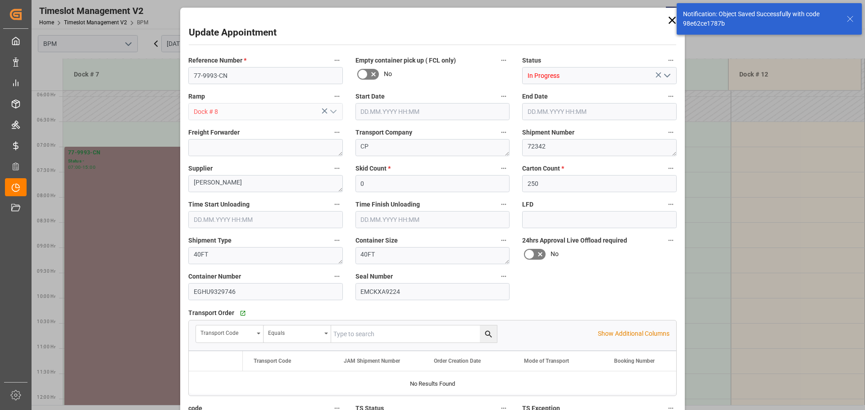
type input "[DATE] 11:00"
type input "[DATE] 10:51"
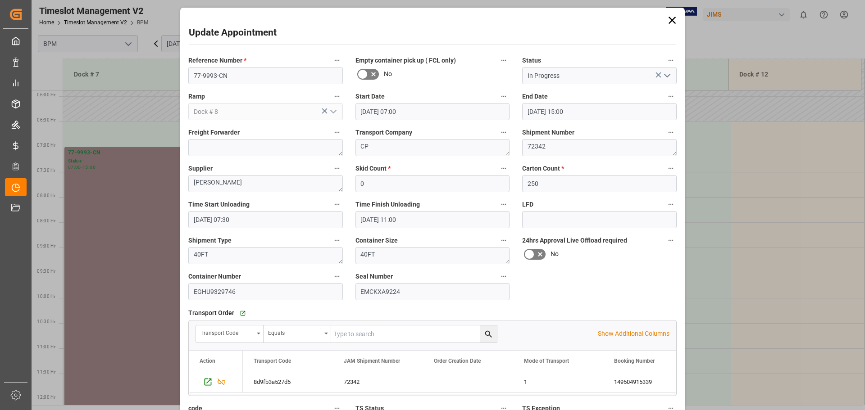
click at [379, 192] on div "Skid Count * 0" at bounding box center [432, 177] width 167 height 36
click at [382, 188] on input "0" at bounding box center [432, 183] width 154 height 17
type input "63"
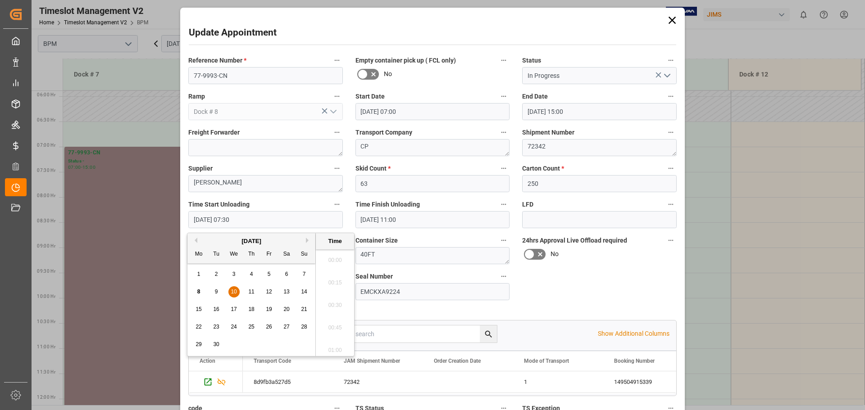
click at [276, 222] on input "[DATE] 07:30" at bounding box center [265, 219] width 154 height 17
click at [230, 291] on div "10" at bounding box center [233, 292] width 11 height 11
click at [331, 340] on li "11:00" at bounding box center [335, 347] width 38 height 23
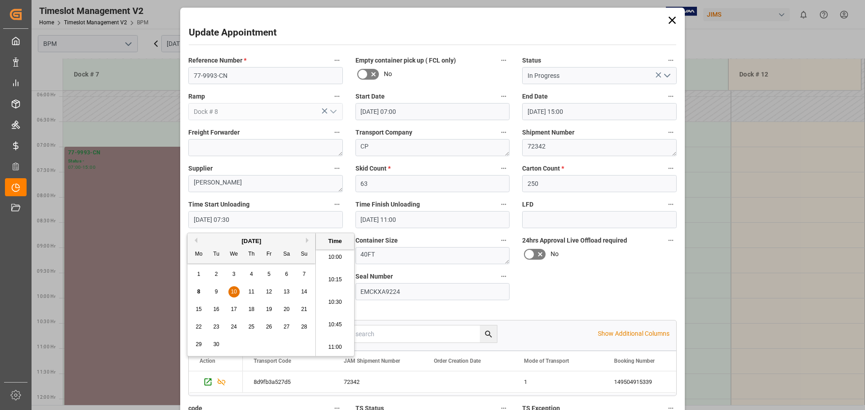
type input "[DATE] 11:00"
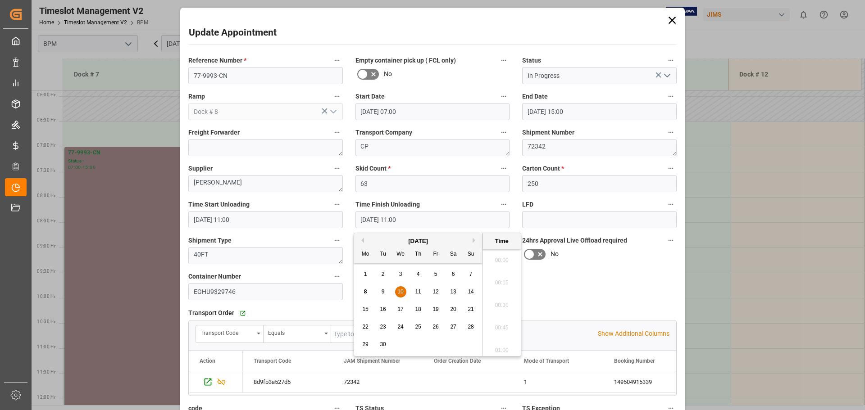
click at [435, 218] on input "[DATE] 11:00" at bounding box center [432, 219] width 154 height 17
click at [401, 292] on span "10" at bounding box center [400, 292] width 6 height 6
click at [501, 302] on li "14:00" at bounding box center [501, 302] width 38 height 23
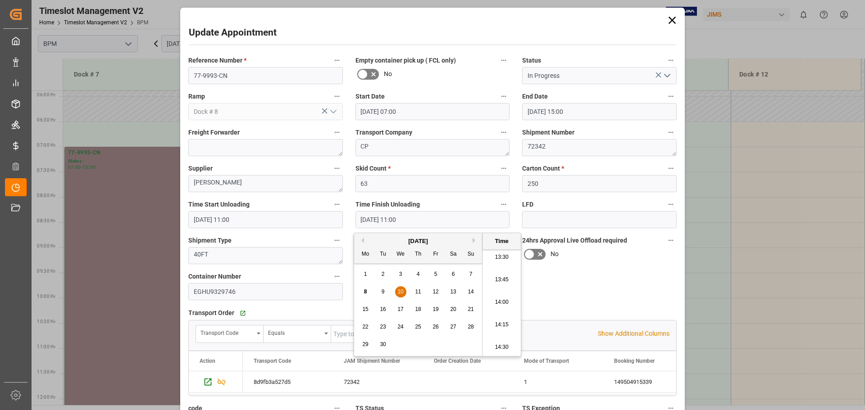
type input "[DATE] 14:00"
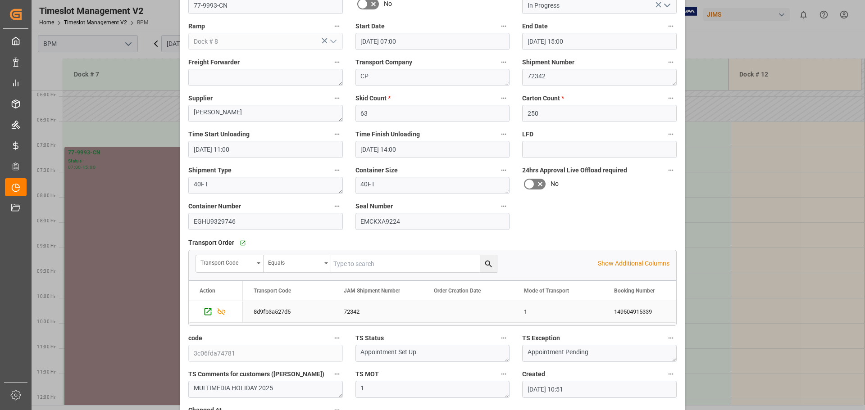
scroll to position [140, 0]
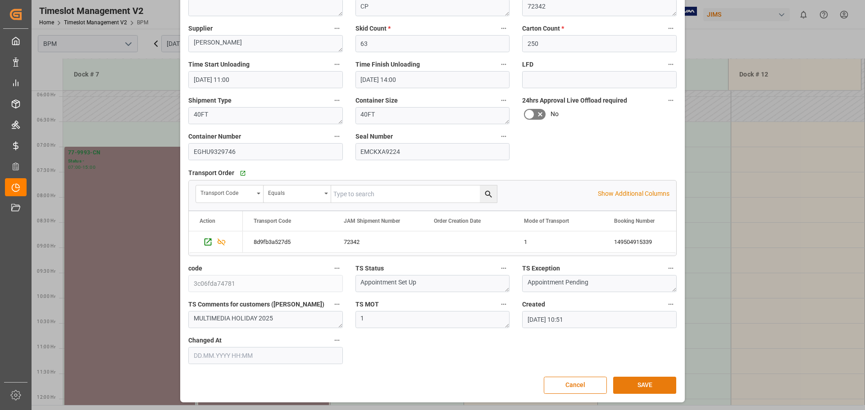
click at [651, 383] on button "SAVE" at bounding box center [644, 385] width 63 height 17
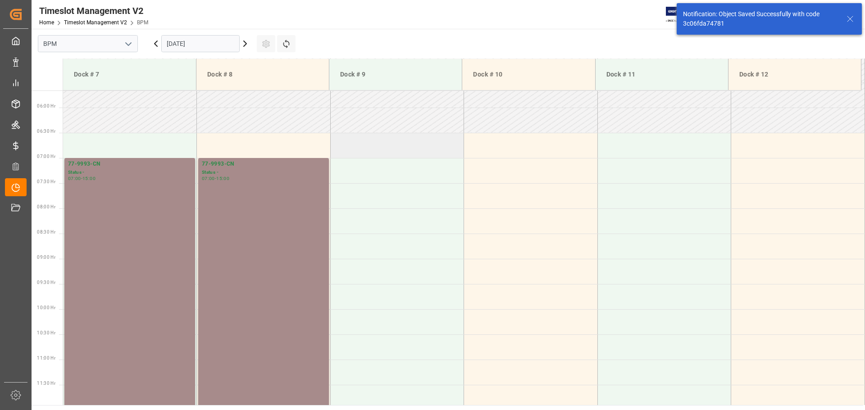
scroll to position [297, 0]
